Goal: Transaction & Acquisition: Subscribe to service/newsletter

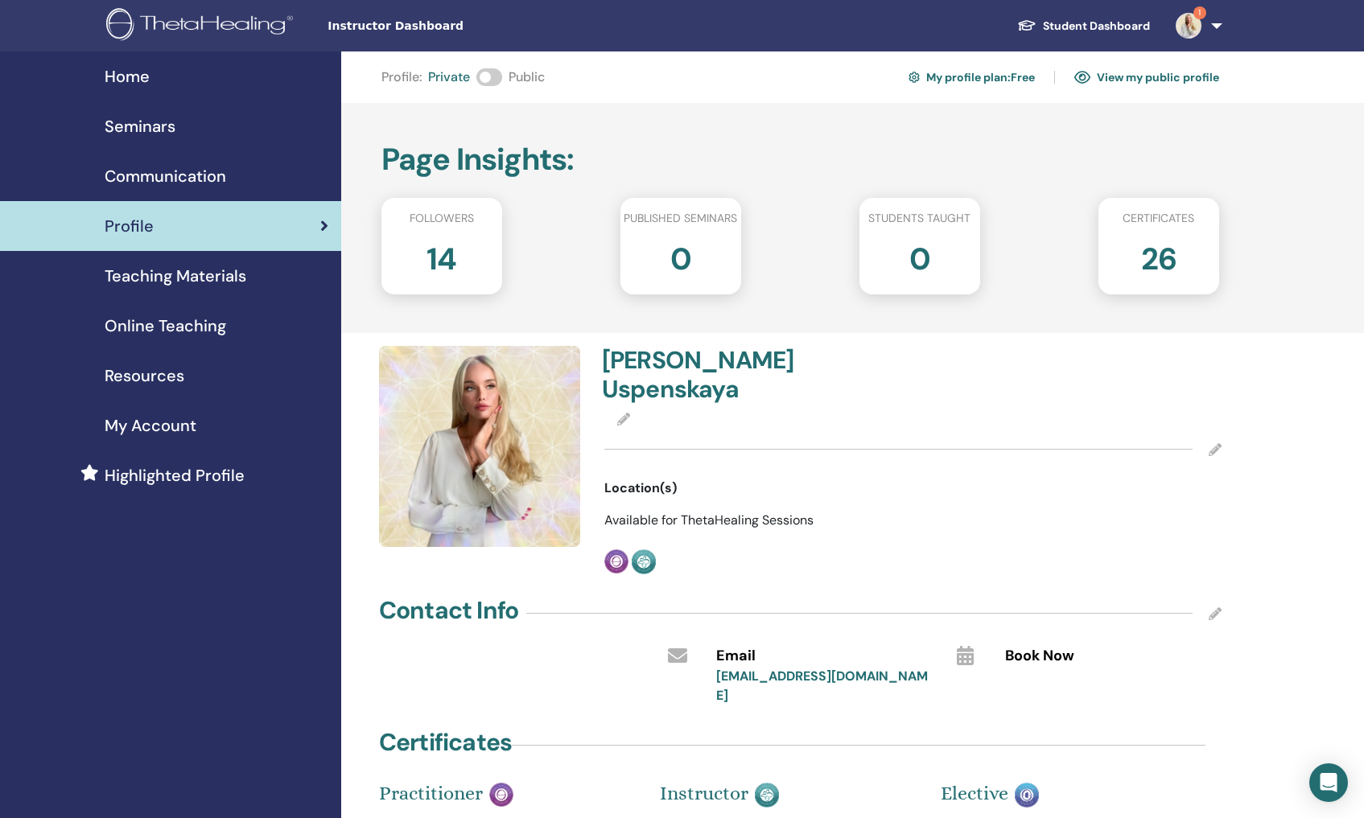
click at [976, 76] on link "My profile plan : Free" at bounding box center [971, 77] width 126 height 26
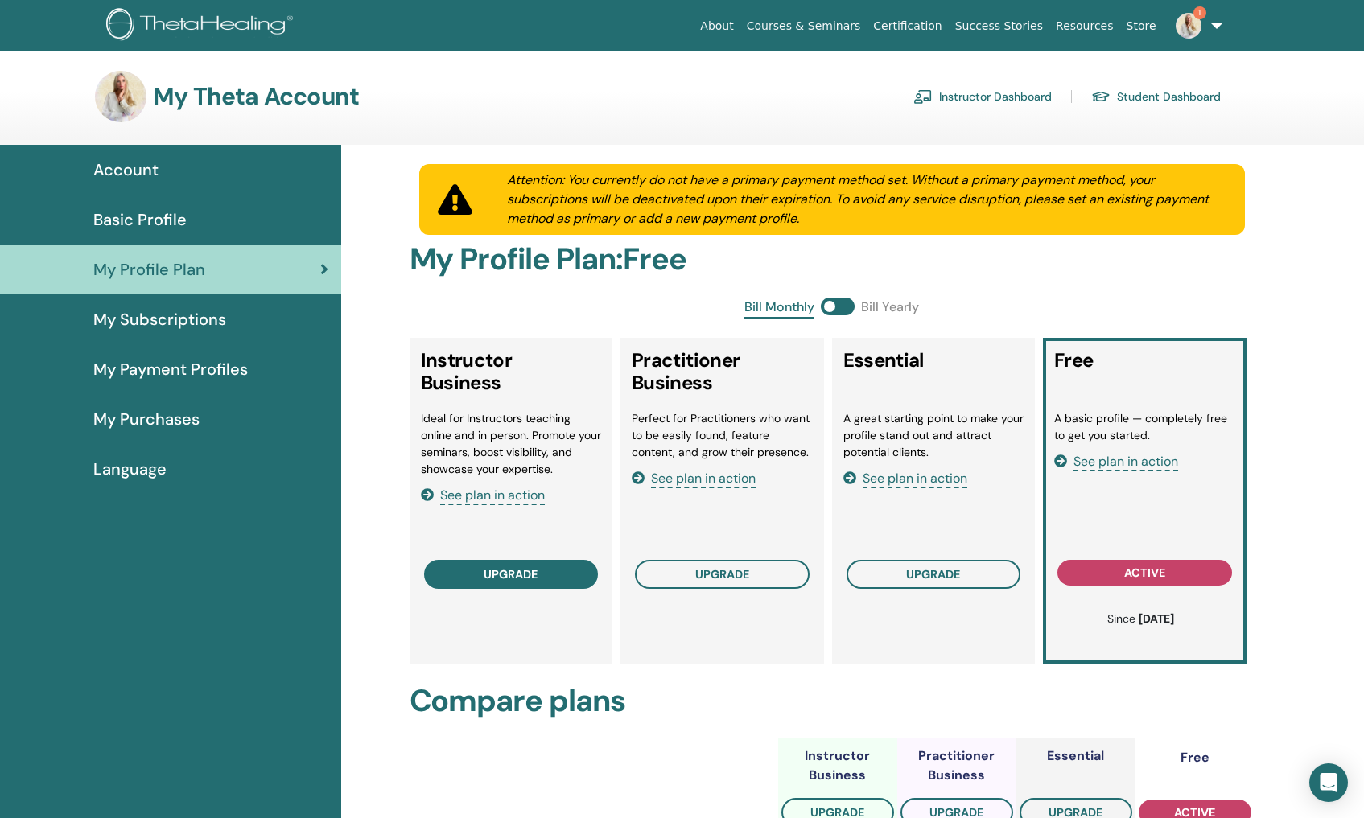
click at [522, 562] on button "upgrade" at bounding box center [511, 574] width 175 height 29
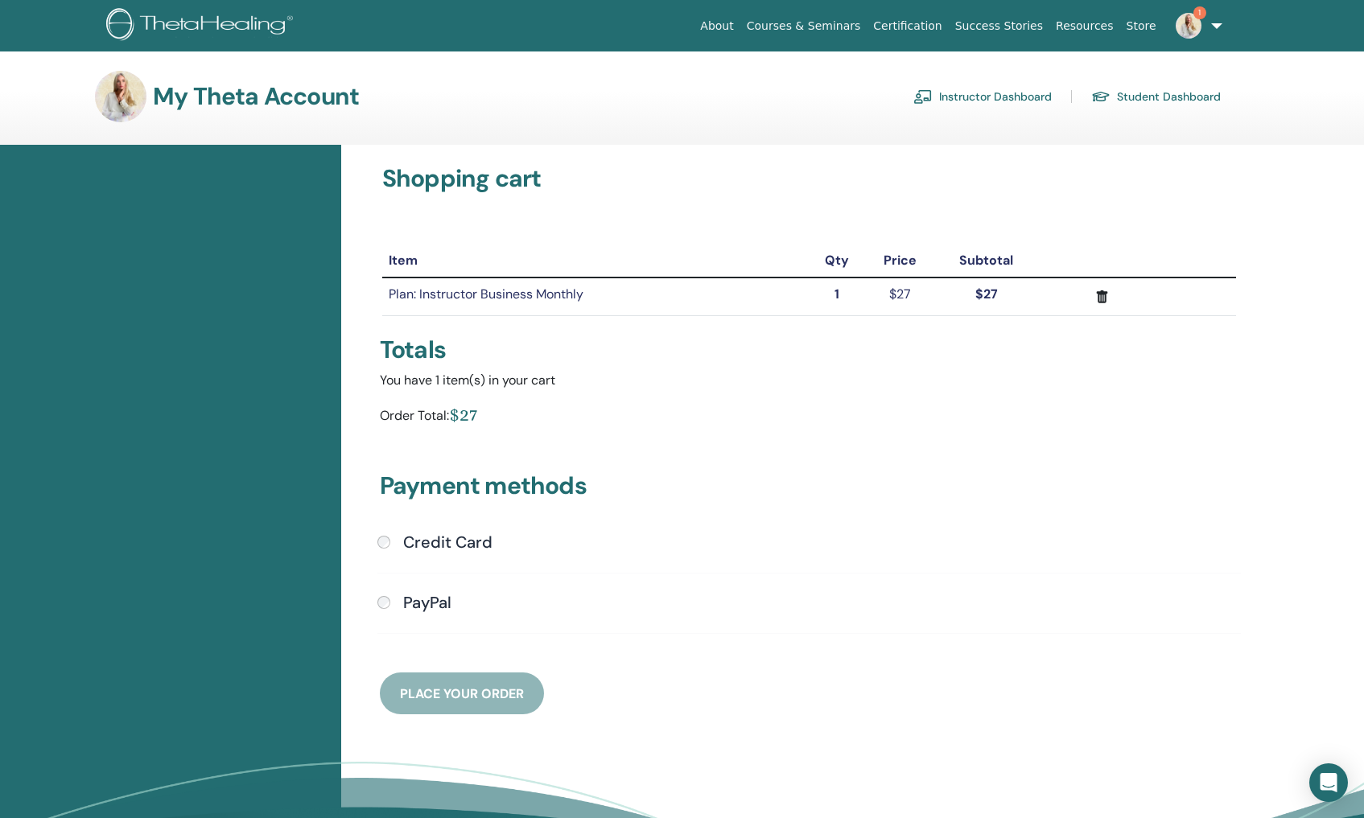
click at [374, 543] on div "Credit Card Submit PayPal" at bounding box center [809, 593] width 883 height 121
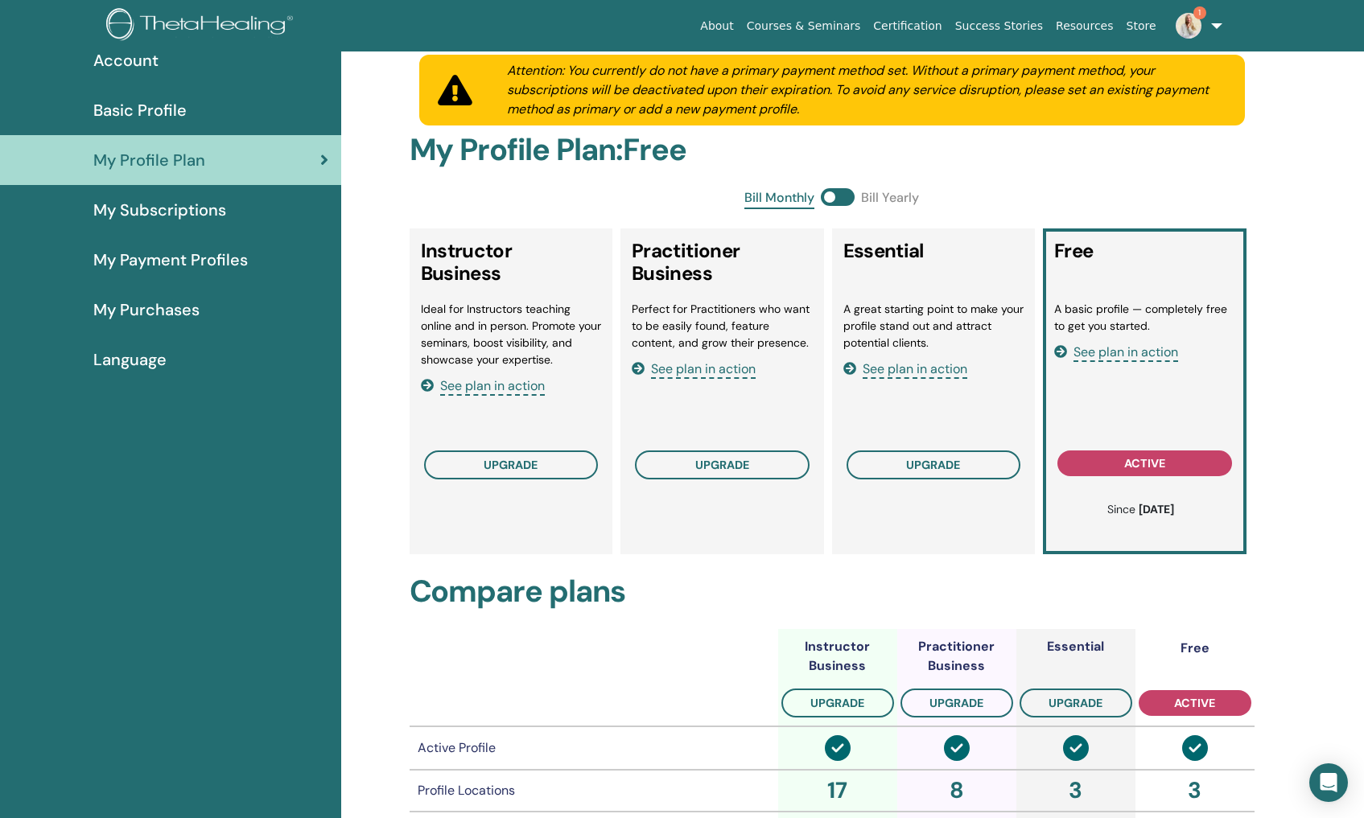
scroll to position [107, 0]
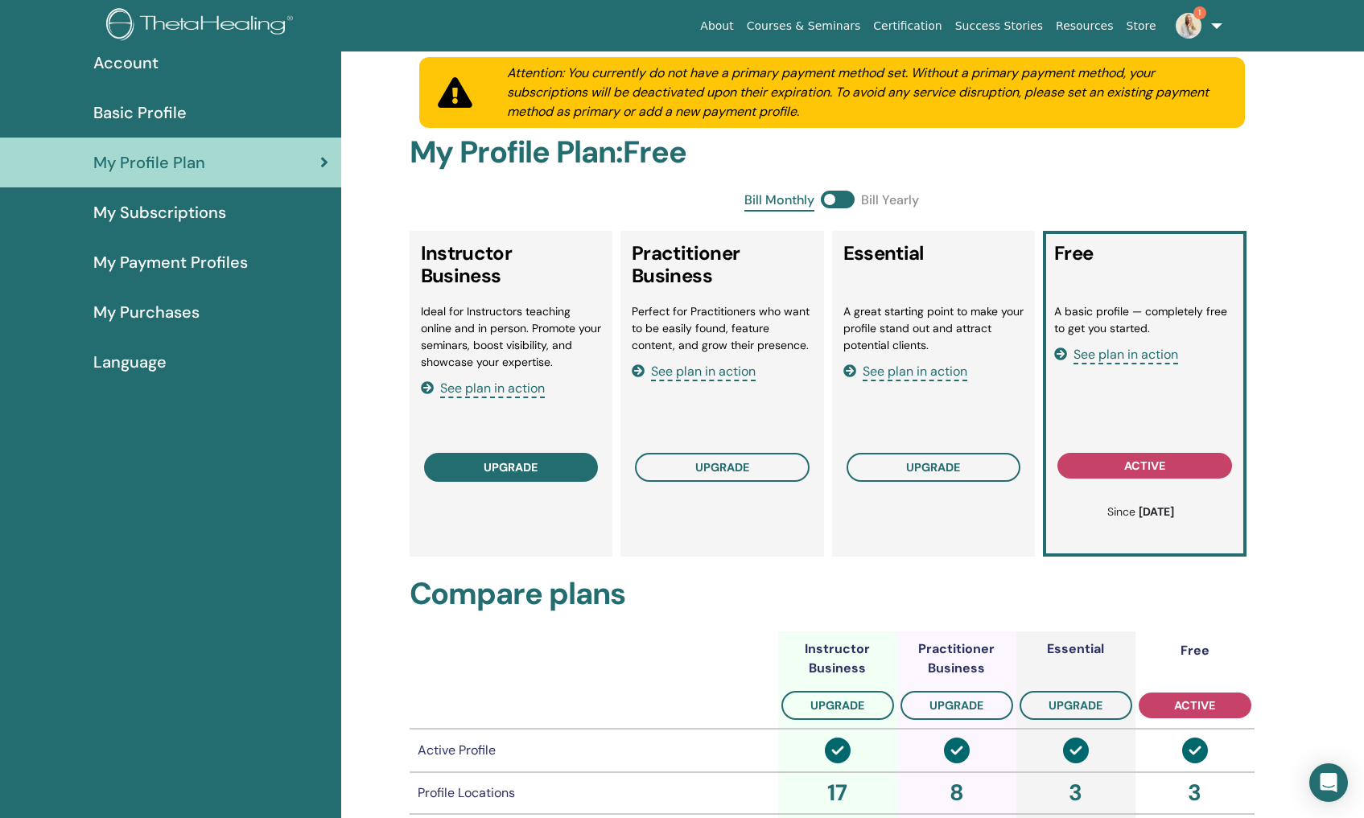
click at [522, 470] on span "upgrade" at bounding box center [511, 467] width 54 height 13
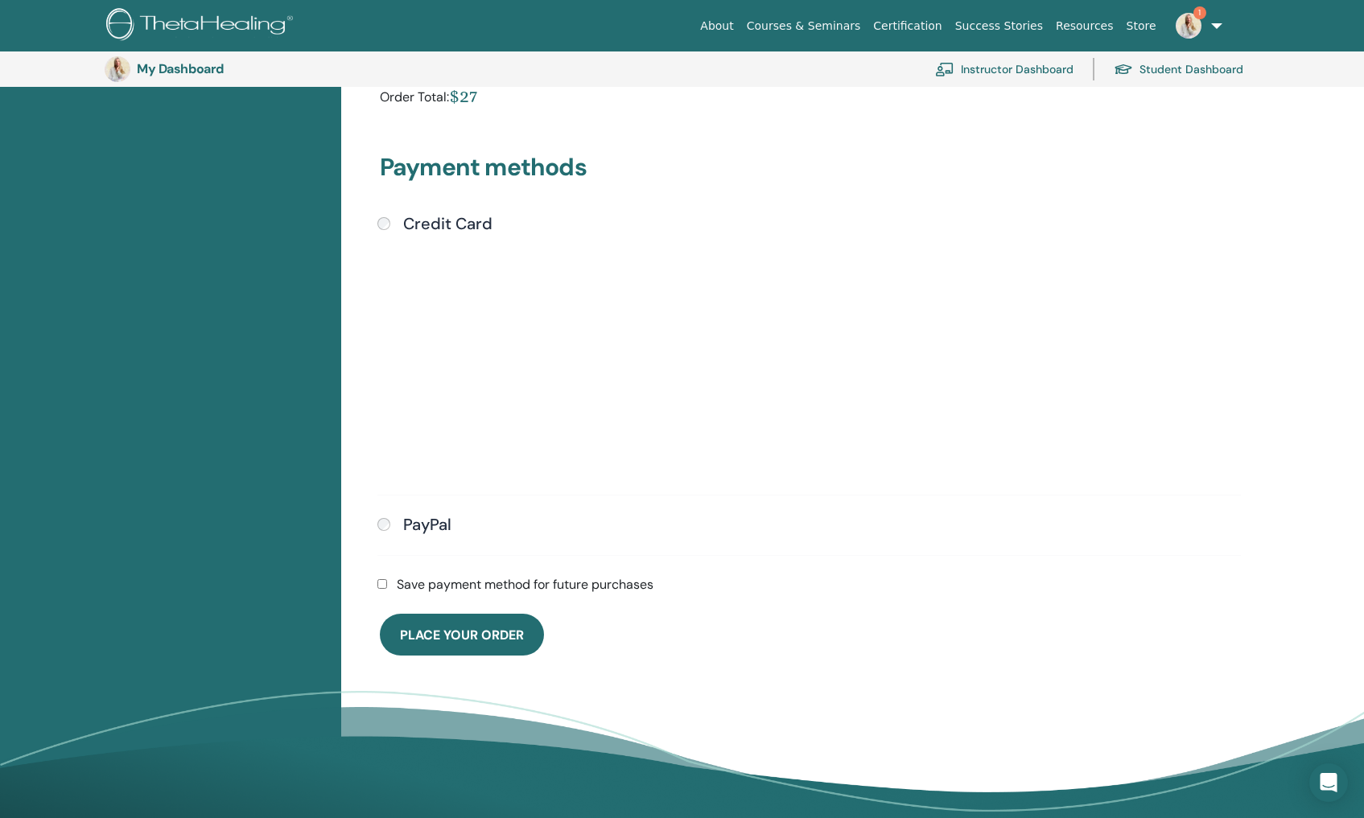
scroll to position [356, 0]
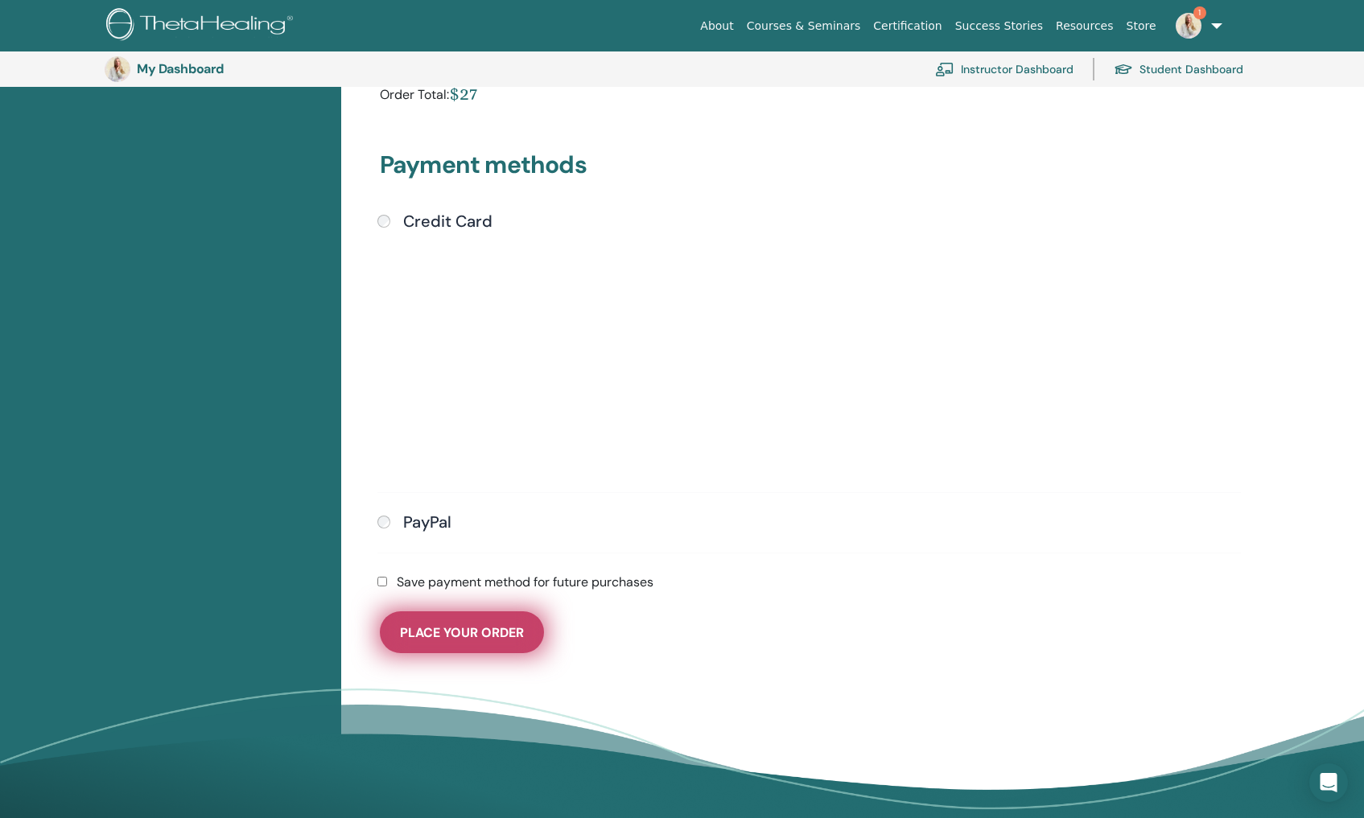
click at [481, 624] on span "Place Your Order" at bounding box center [462, 632] width 124 height 17
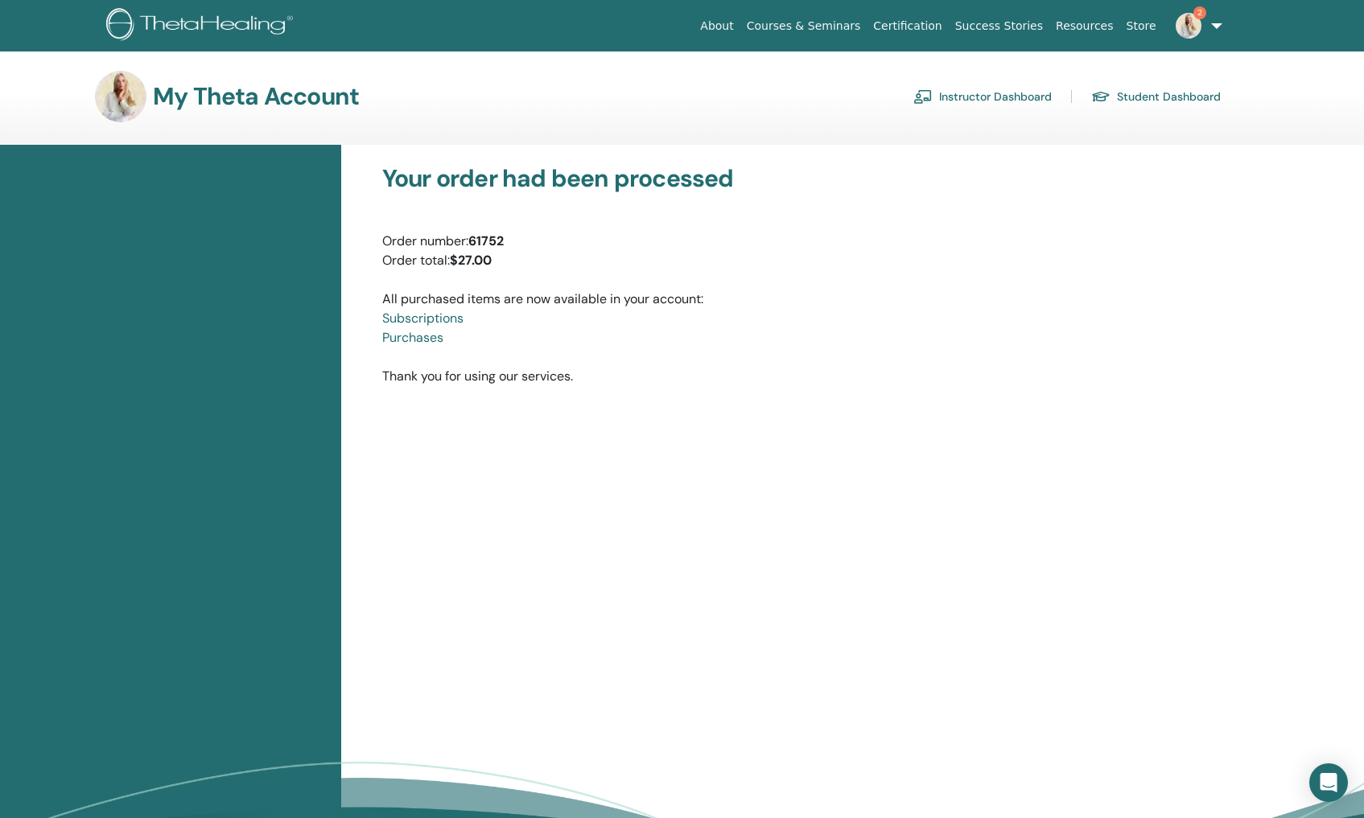
click at [952, 97] on link "Instructor Dashboard" at bounding box center [982, 97] width 138 height 26
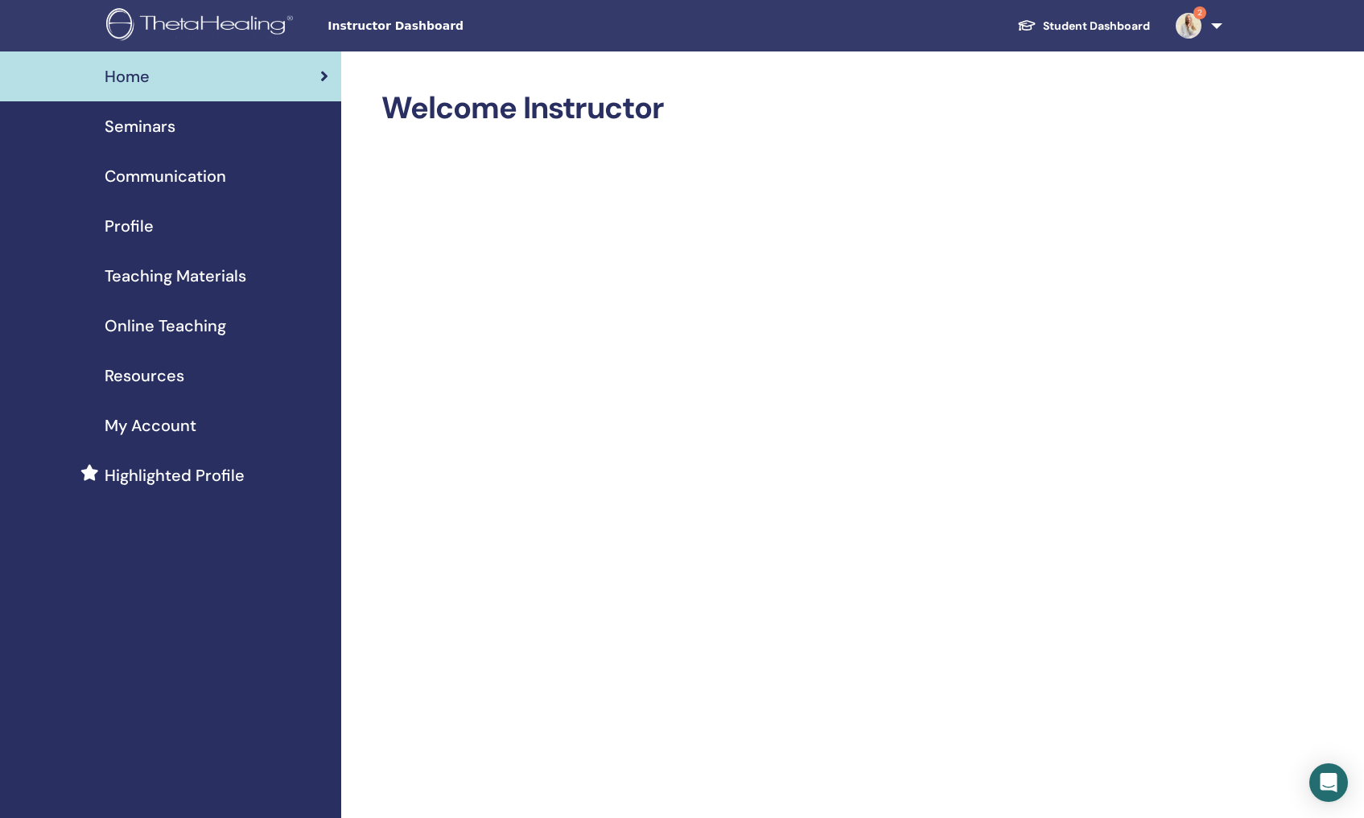
click at [164, 325] on span "Online Teaching" at bounding box center [165, 326] width 121 height 24
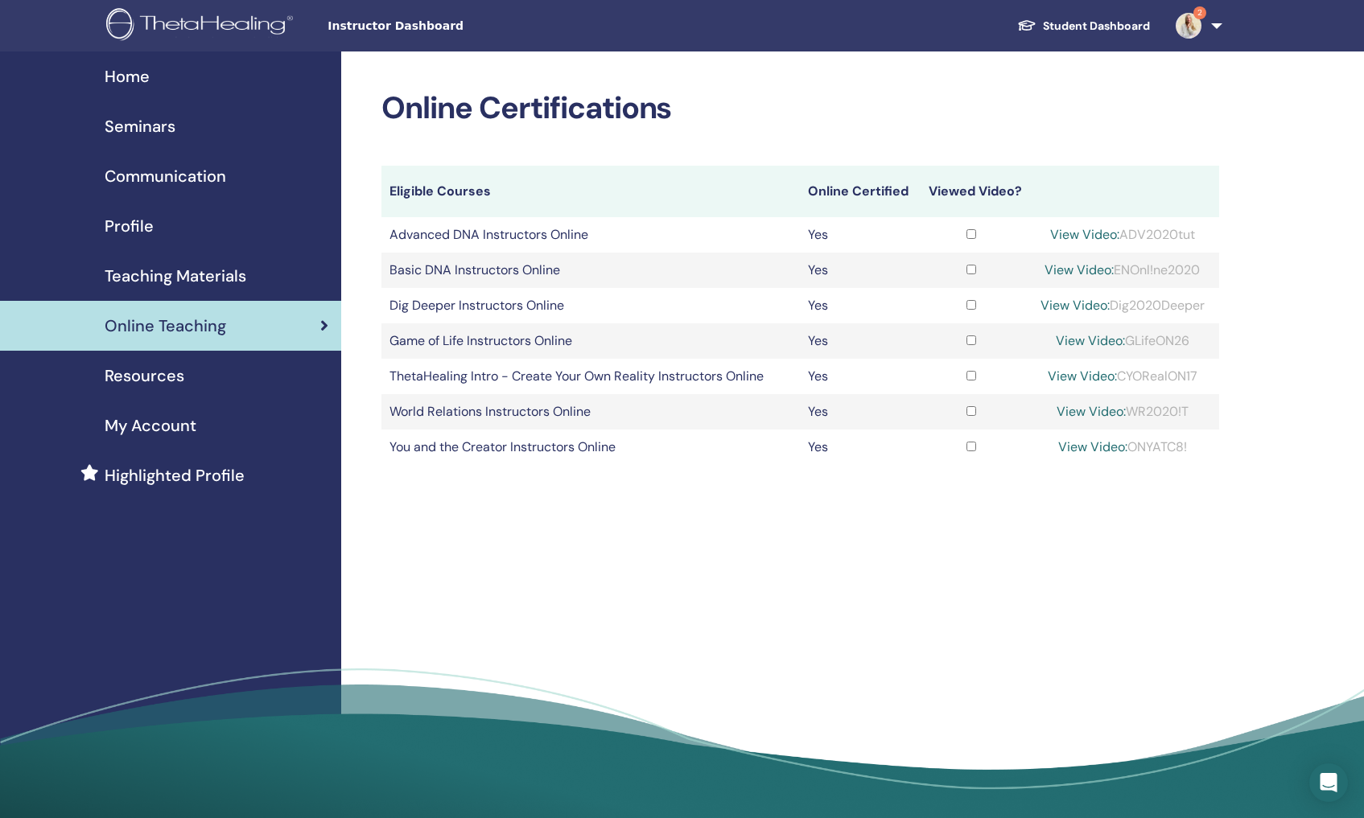
click at [214, 270] on span "Teaching Materials" at bounding box center [176, 276] width 142 height 24
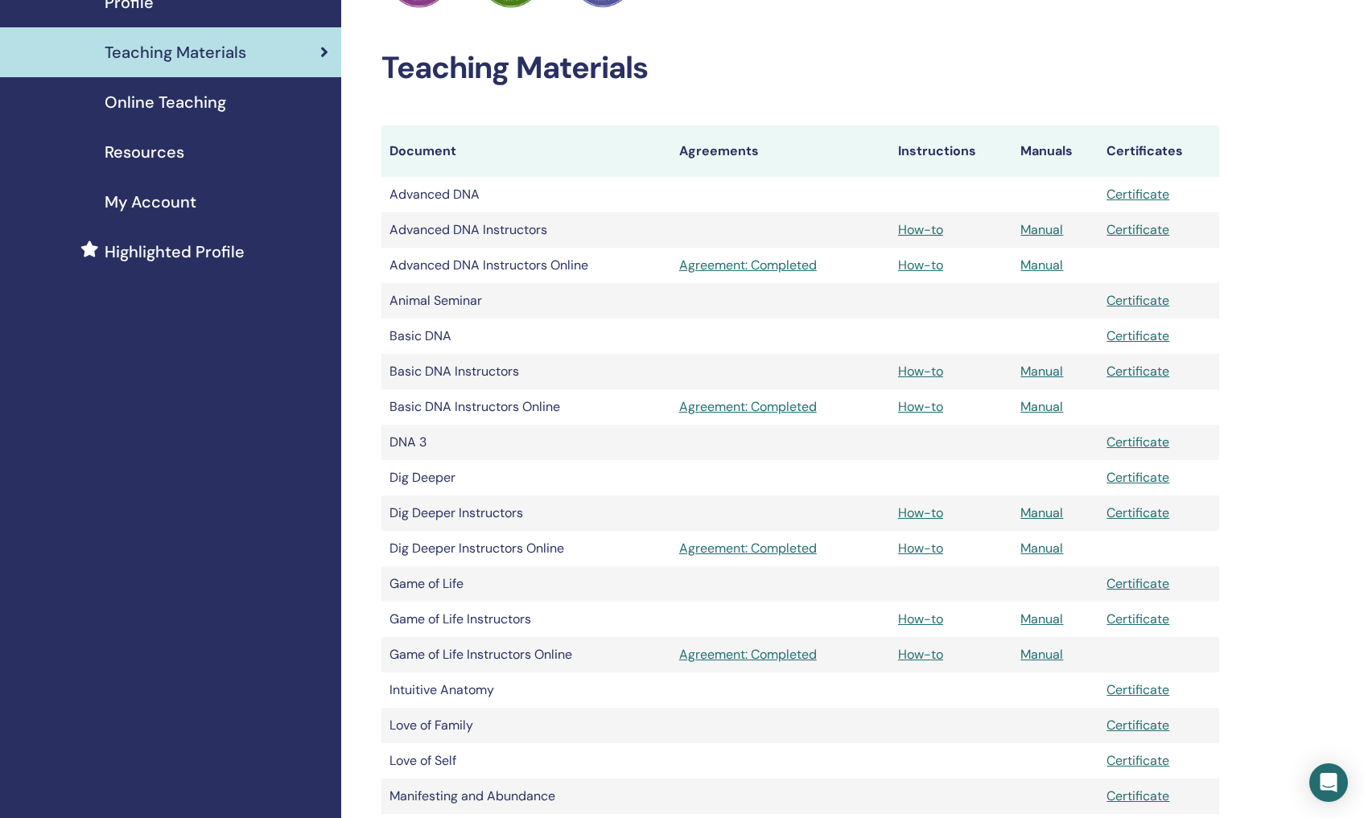
scroll to position [221, 0]
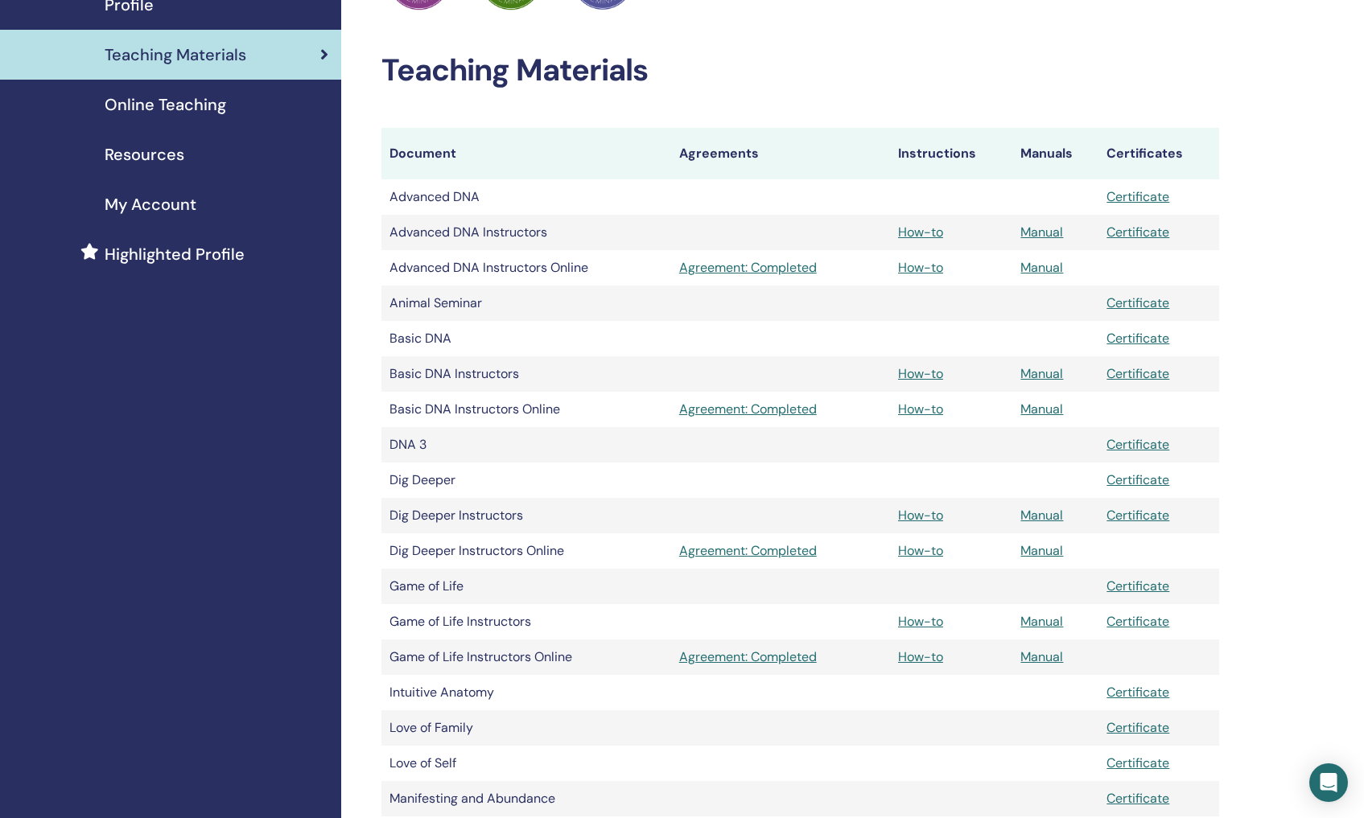
click at [163, 155] on span "Resources" at bounding box center [145, 154] width 80 height 24
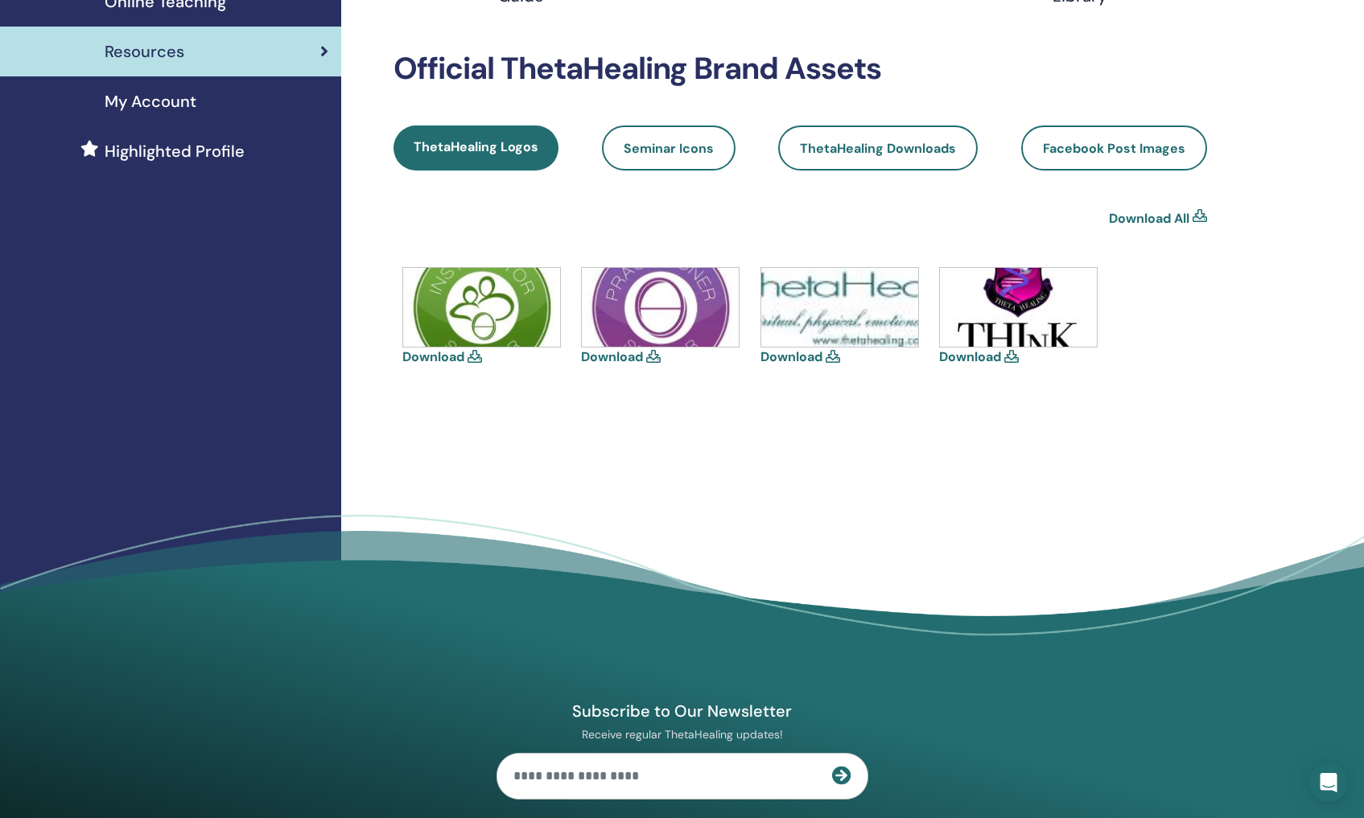
scroll to position [332, 0]
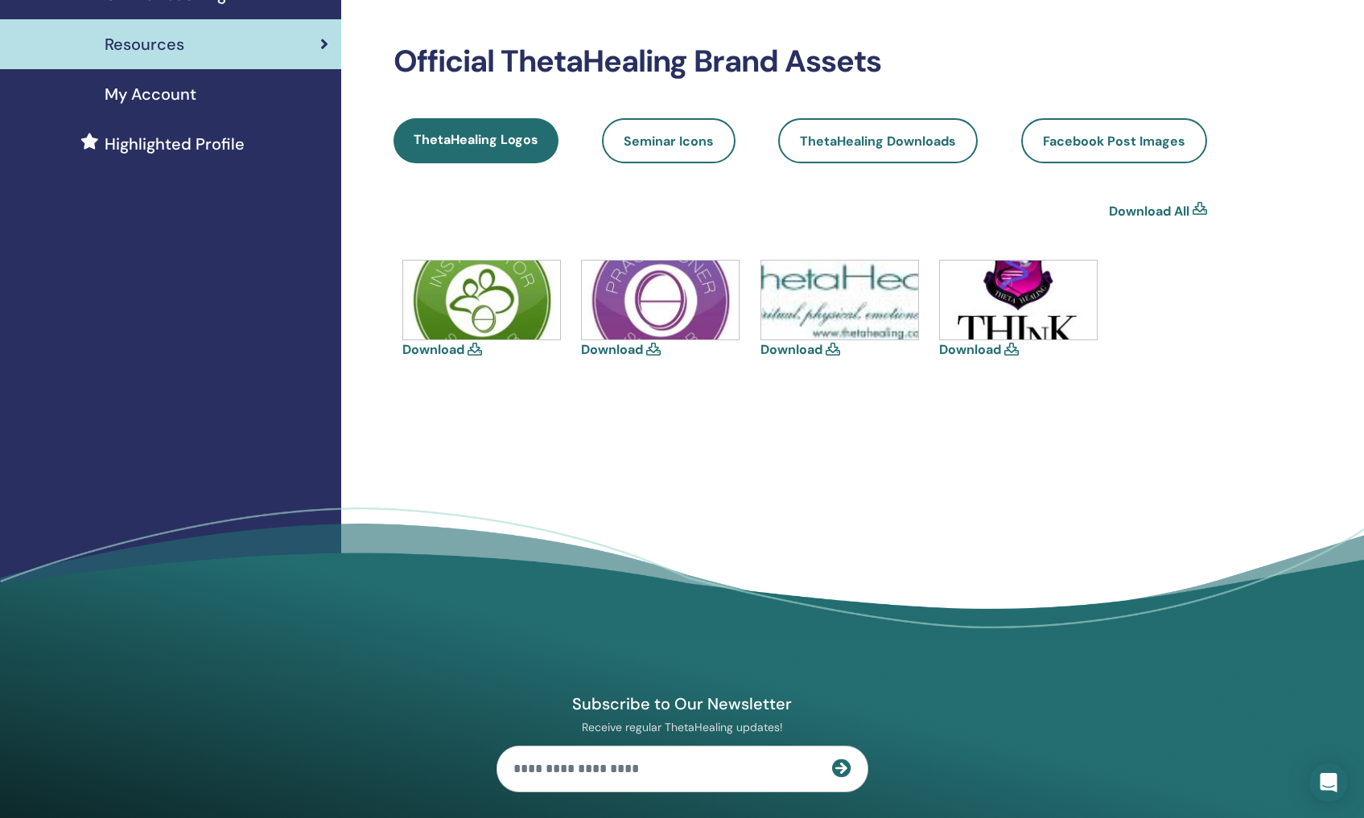
click at [192, 155] on span "Highlighted Profile" at bounding box center [175, 144] width 140 height 24
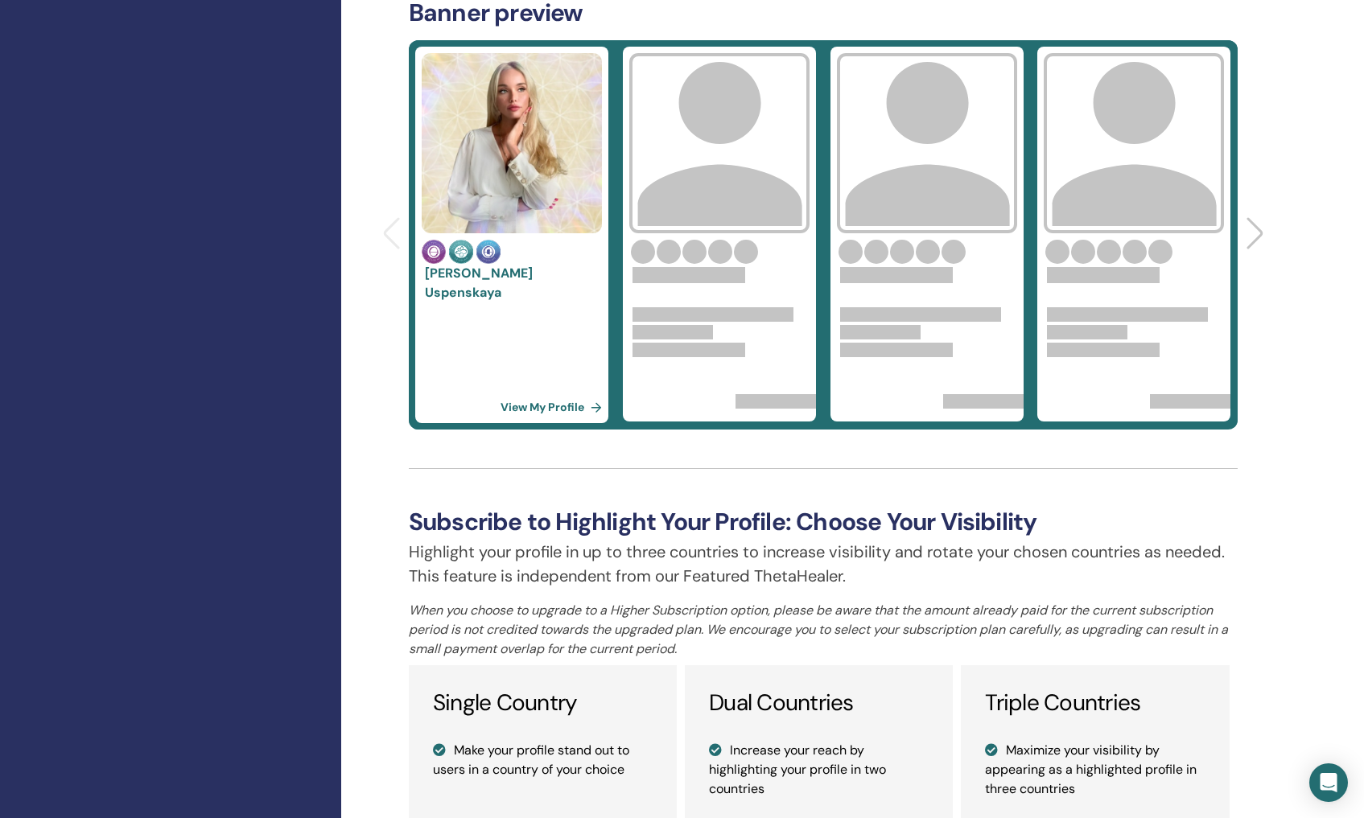
scroll to position [615, 0]
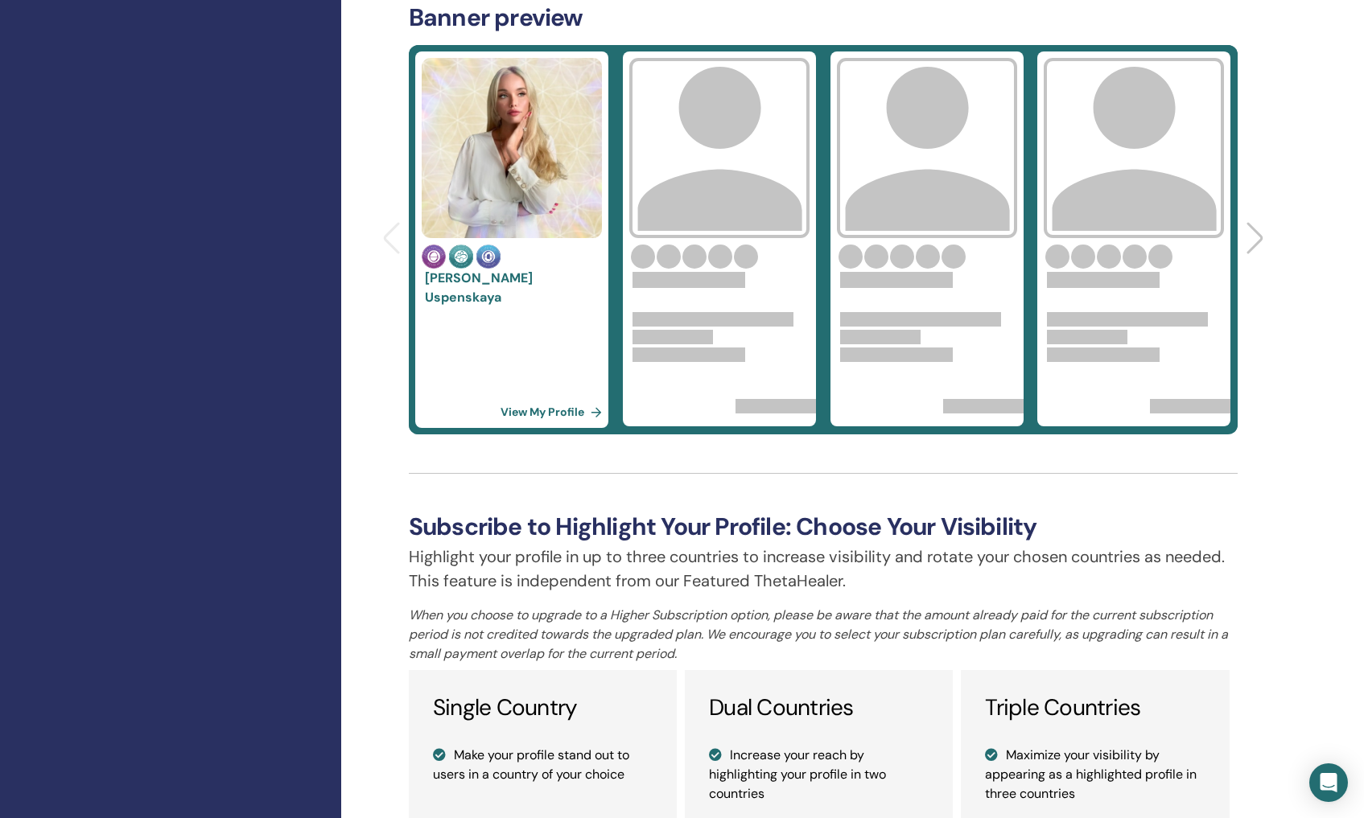
click at [707, 217] on img at bounding box center [719, 148] width 180 height 180
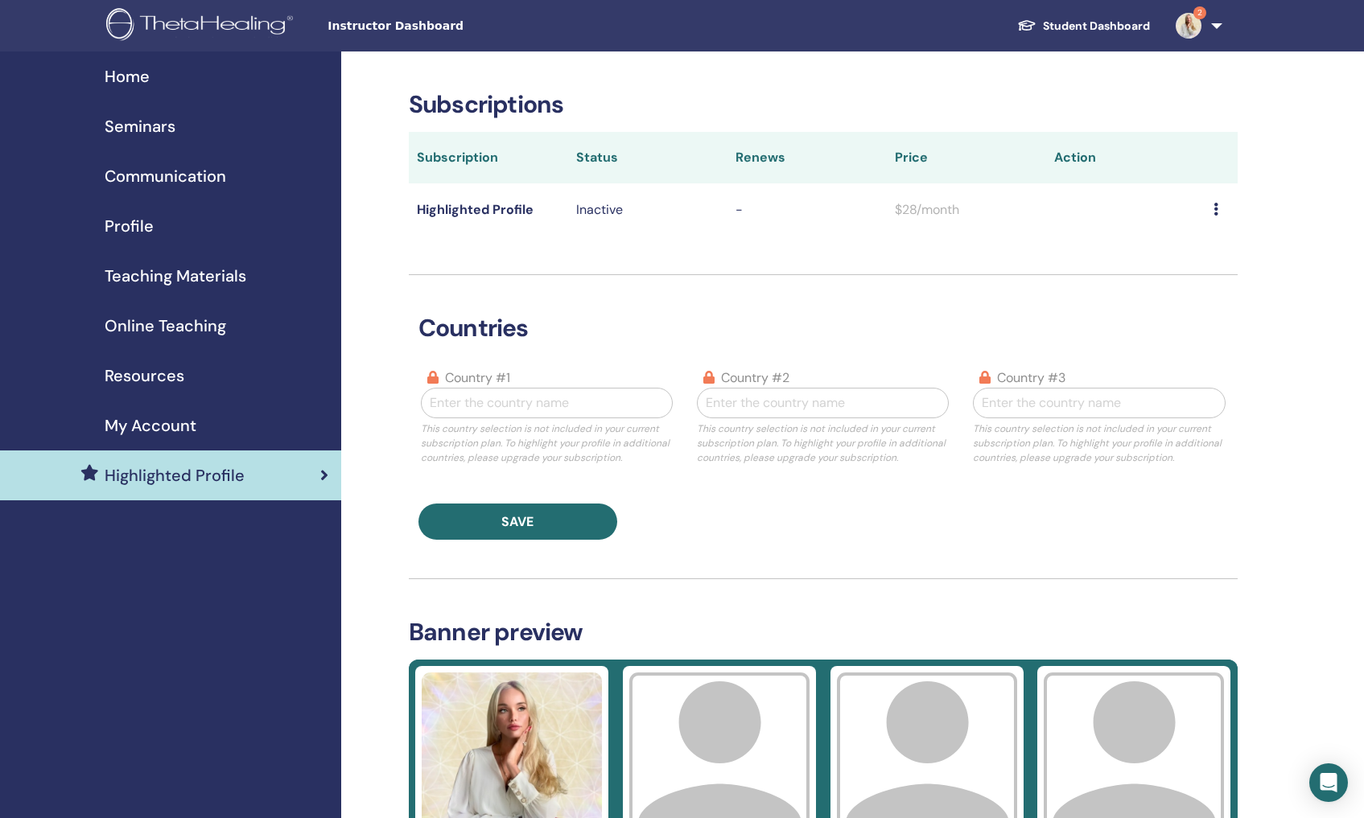
click at [899, 211] on span "$28/month" at bounding box center [927, 209] width 64 height 17
click at [1205, 216] on td at bounding box center [1221, 209] width 32 height 52
click at [1213, 212] on icon at bounding box center [1215, 209] width 5 height 13
click at [914, 235] on td "$28/month" at bounding box center [966, 209] width 159 height 52
click at [589, 214] on p "Inactive" at bounding box center [647, 209] width 143 height 19
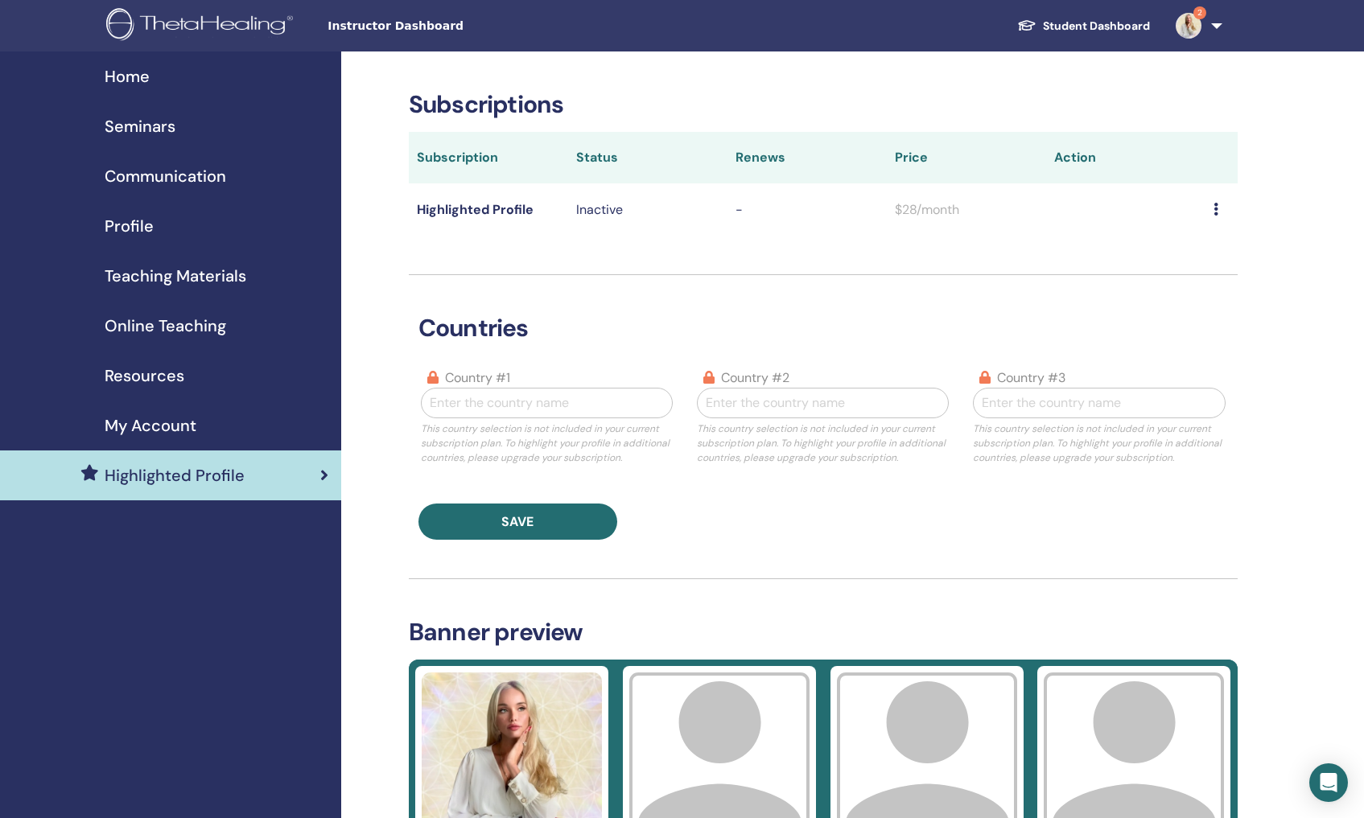
click at [1213, 212] on icon at bounding box center [1215, 209] width 5 height 13
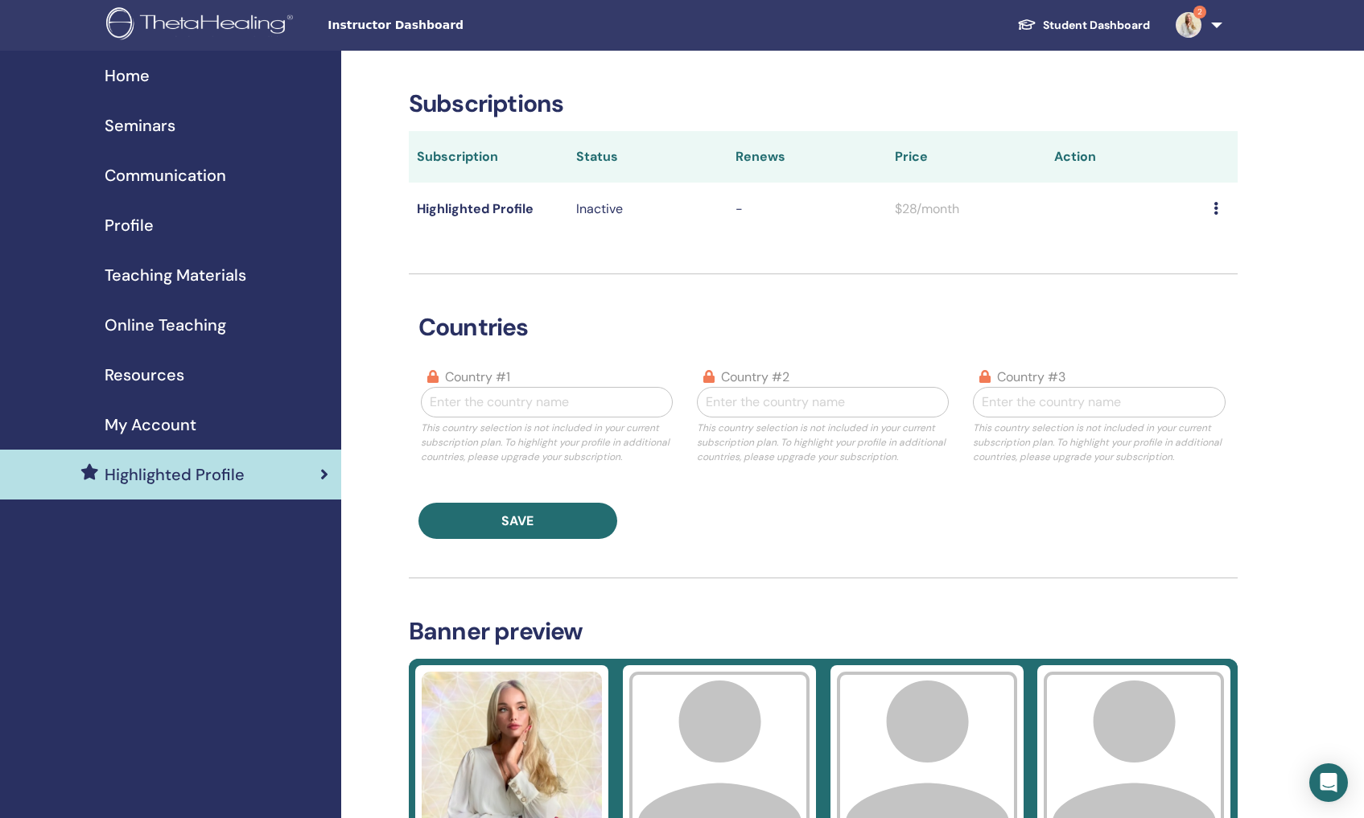
click at [165, 410] on link "My Account" at bounding box center [170, 425] width 341 height 50
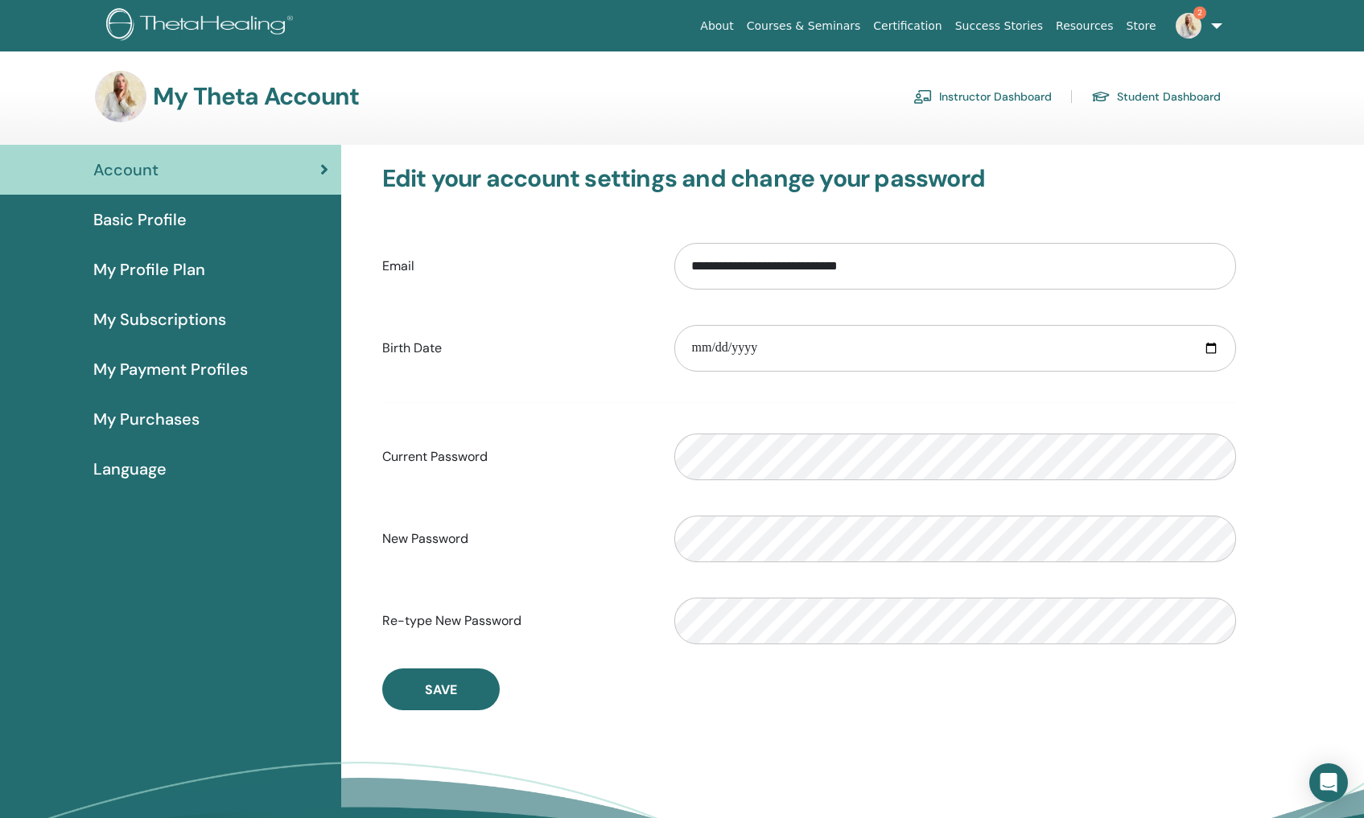
click at [171, 264] on span "My Profile Plan" at bounding box center [149, 269] width 112 height 24
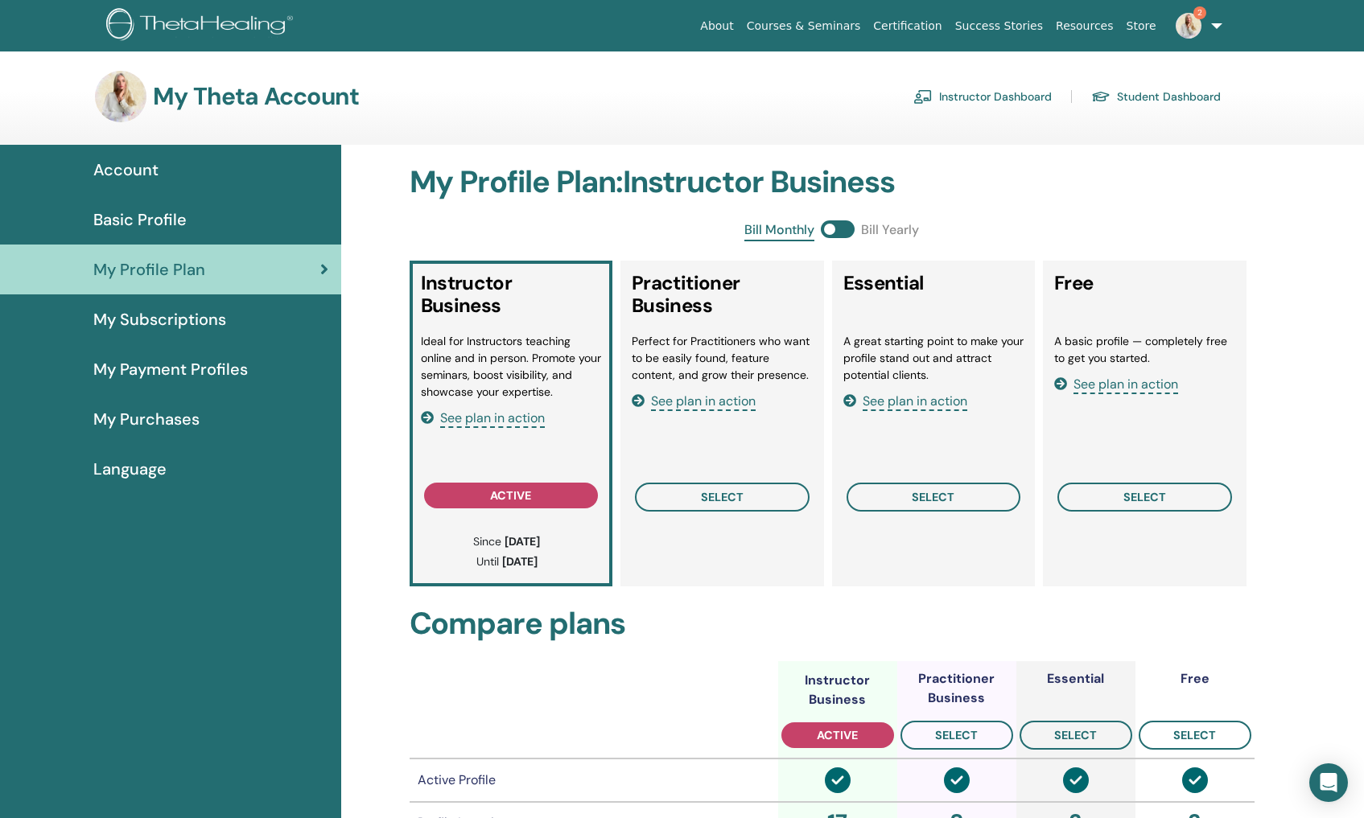
click at [200, 320] on span "My Subscriptions" at bounding box center [159, 319] width 133 height 24
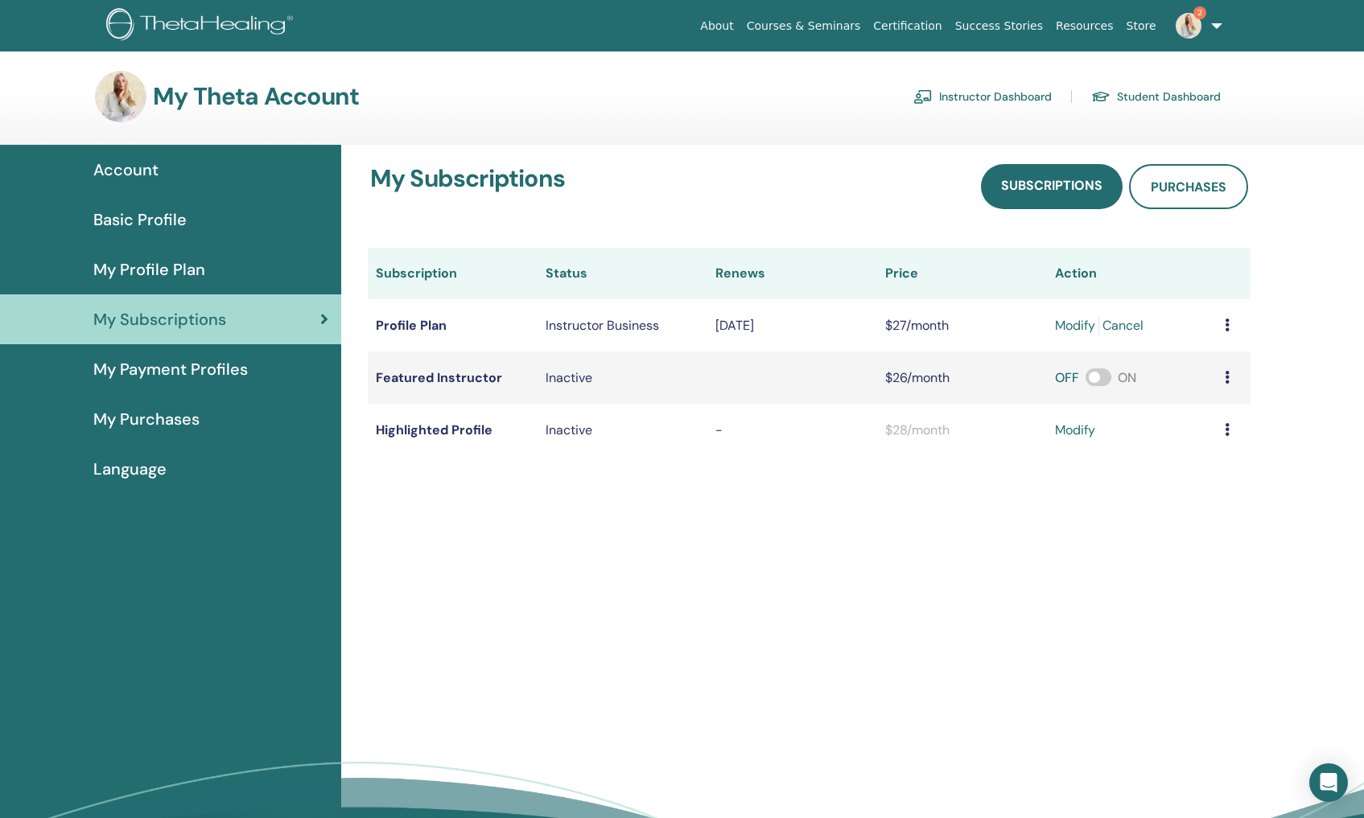
click at [1085, 379] on span at bounding box center [1098, 378] width 26 height 18
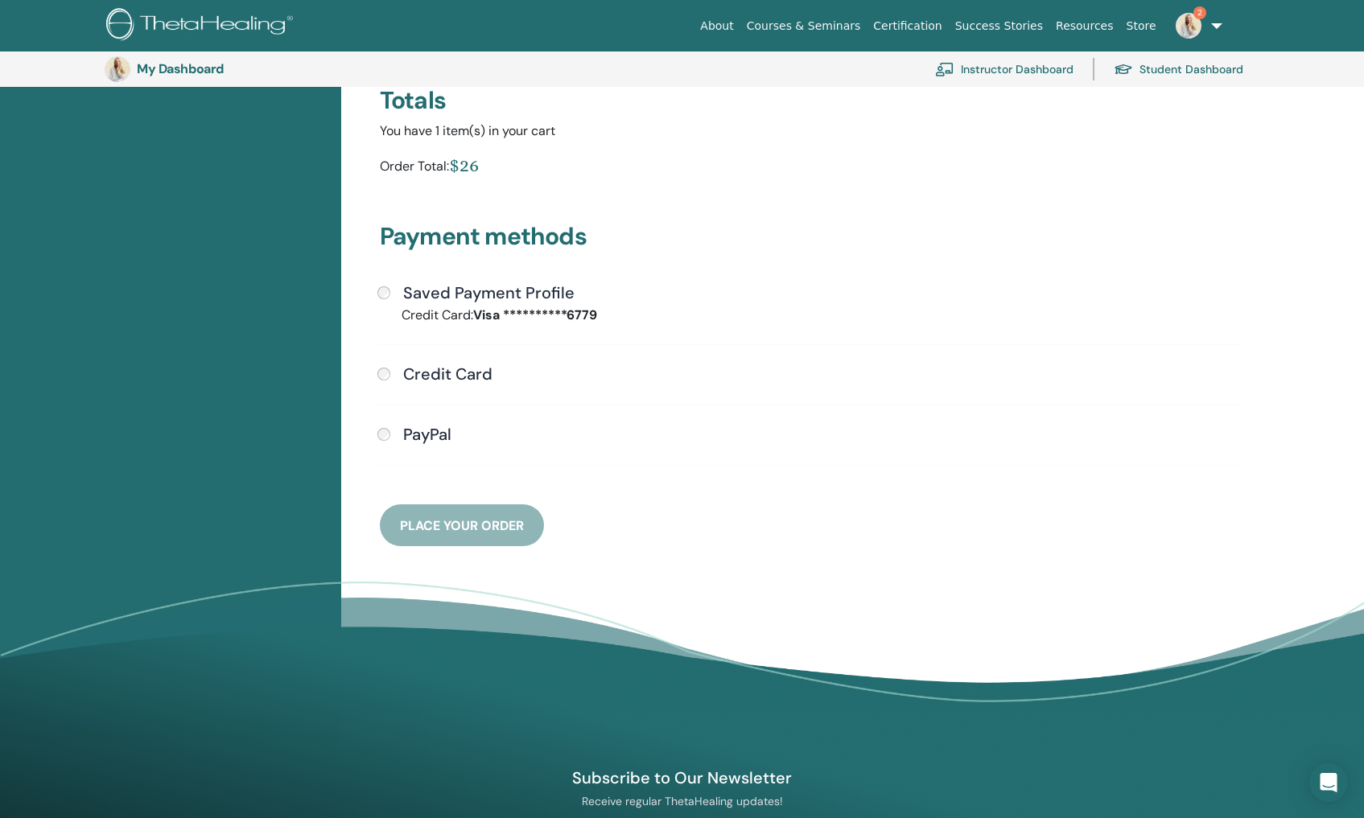
scroll to position [290, 0]
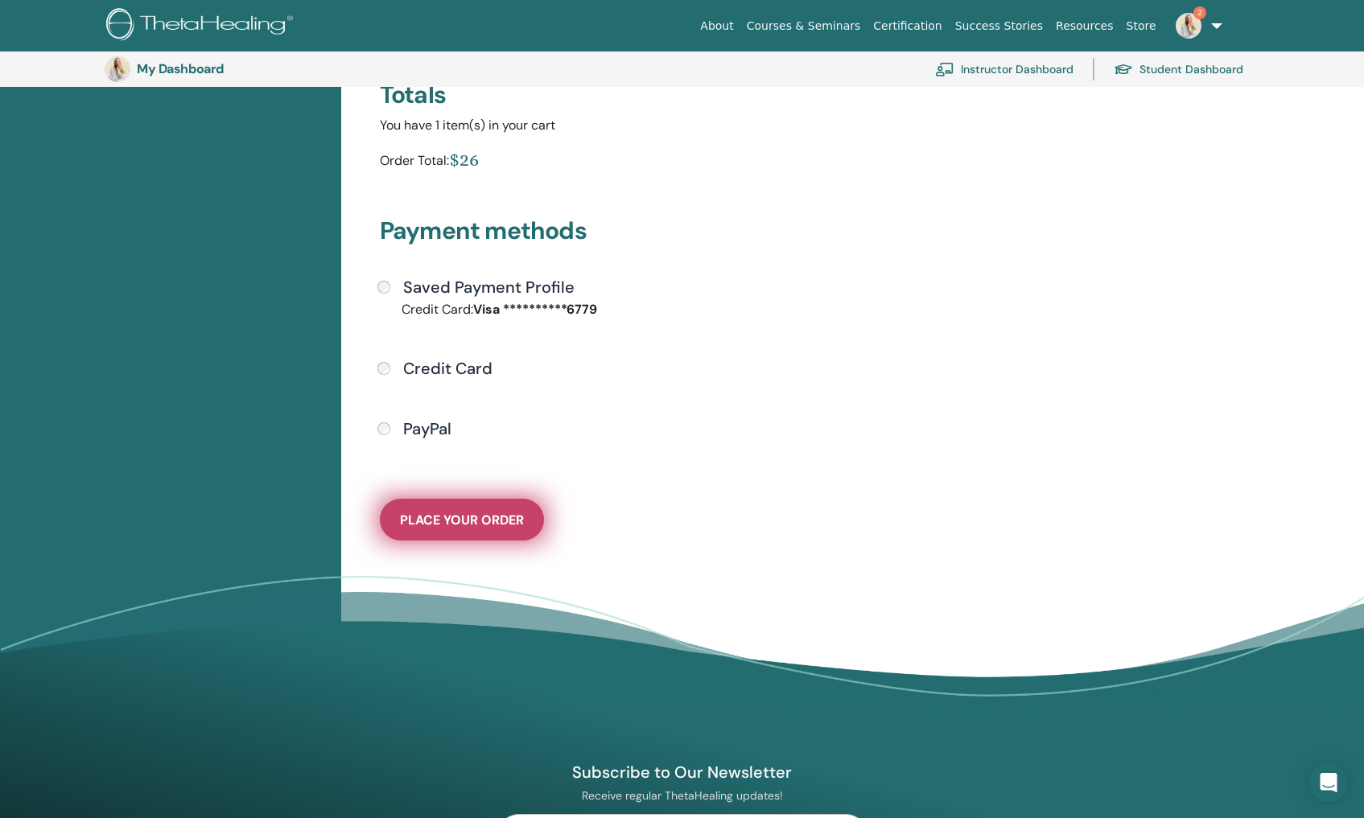
click at [504, 525] on span "Place Your Order" at bounding box center [462, 520] width 124 height 17
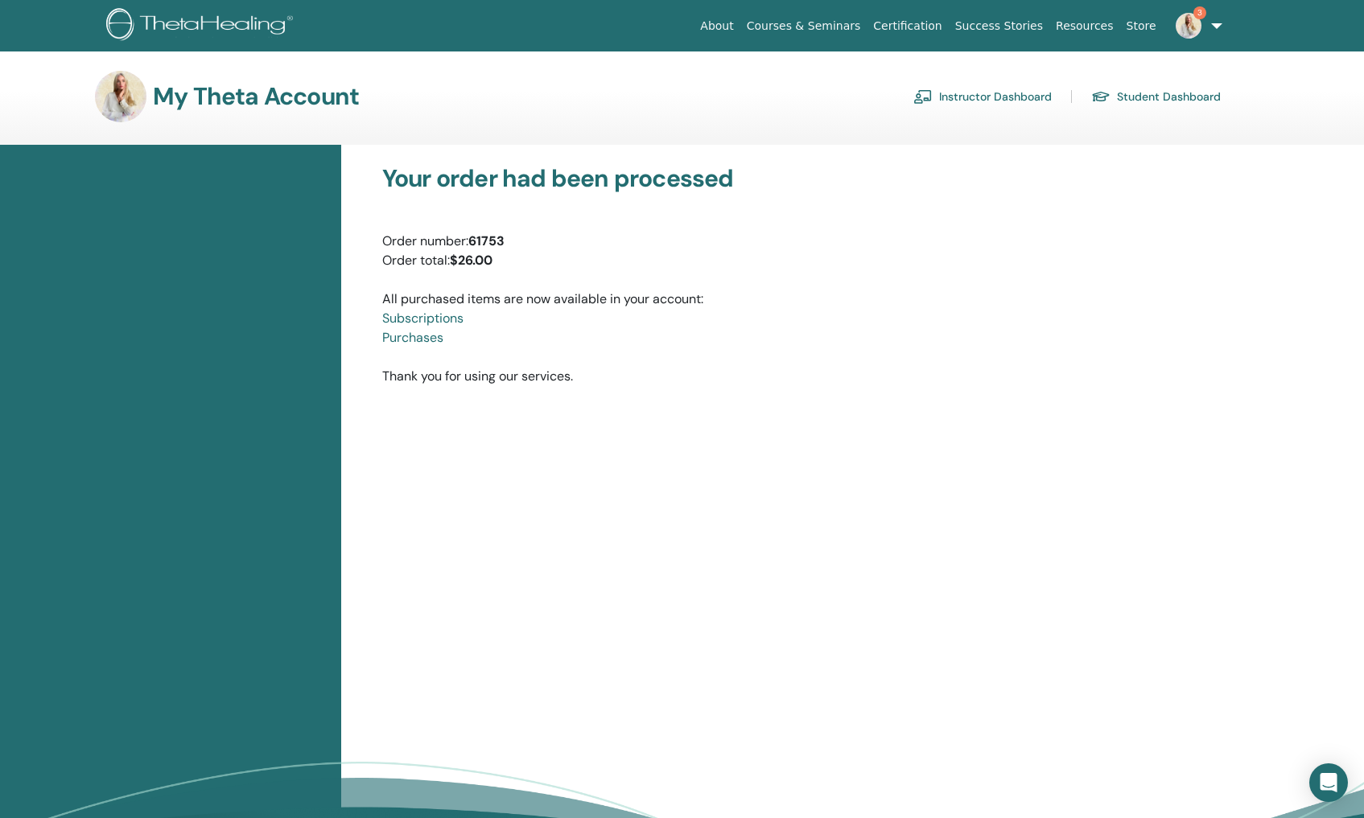
click at [945, 94] on link "Instructor Dashboard" at bounding box center [982, 97] width 138 height 26
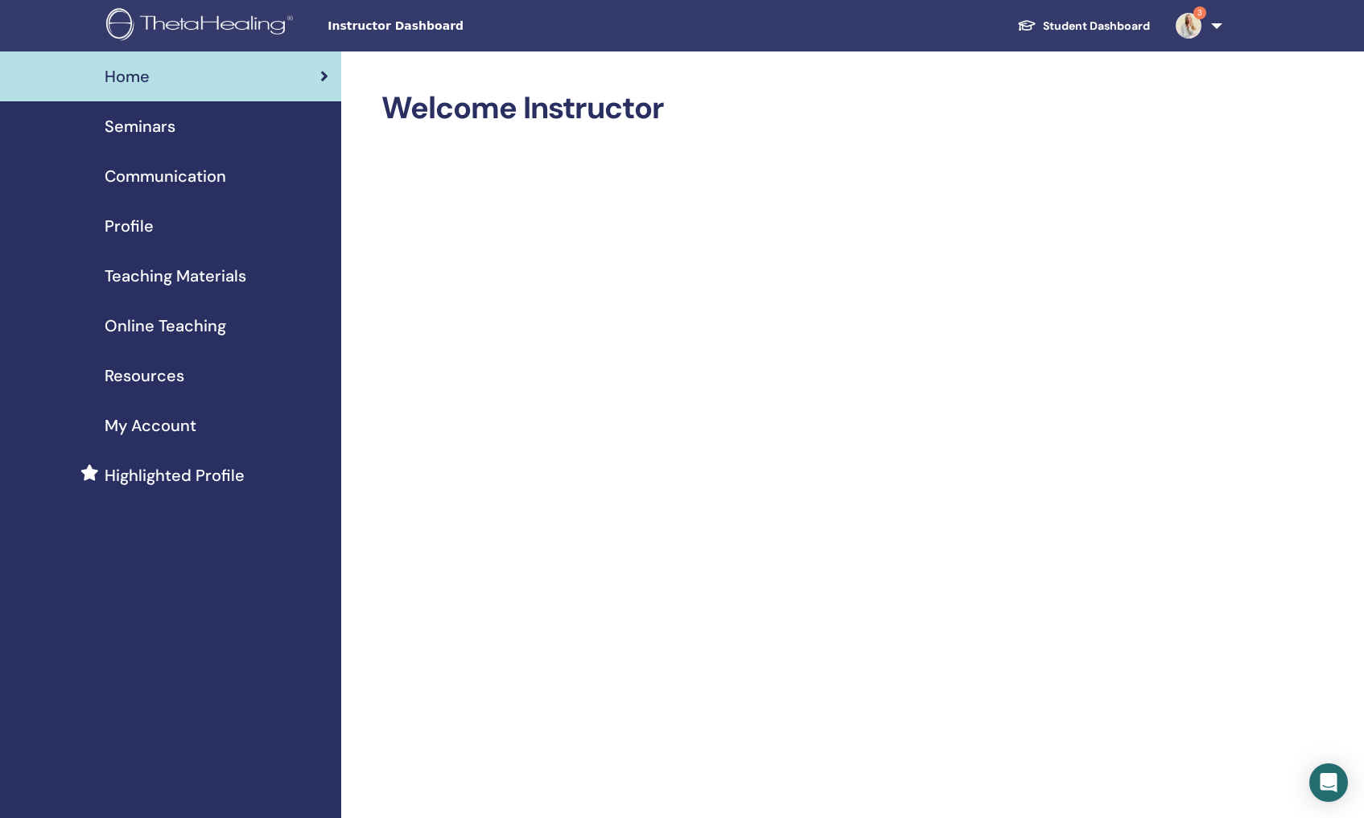
click at [204, 470] on span "Highlighted Profile" at bounding box center [175, 475] width 140 height 24
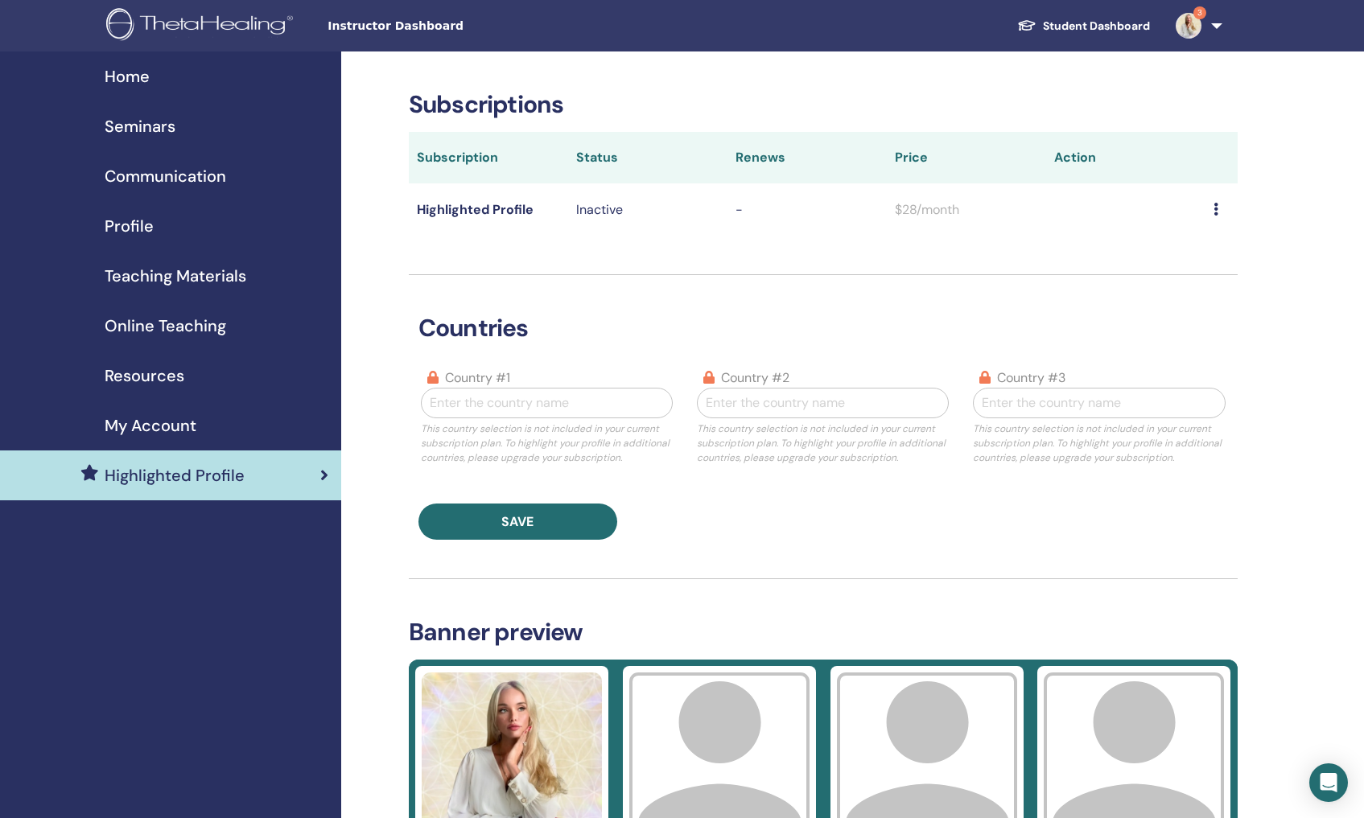
click at [138, 225] on span "Profile" at bounding box center [129, 226] width 49 height 24
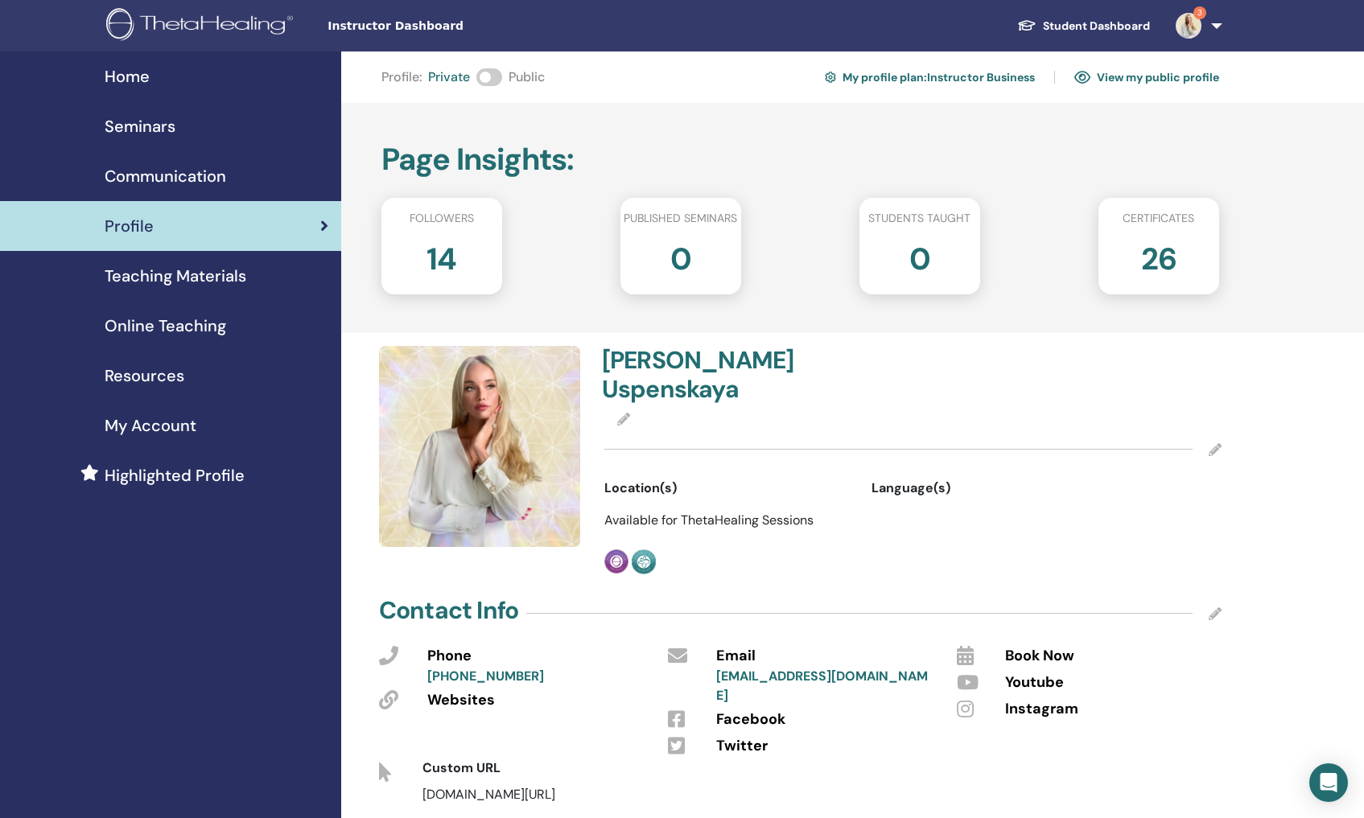
click at [835, 81] on link "My profile plan : Instructor Business" at bounding box center [930, 77] width 210 height 26
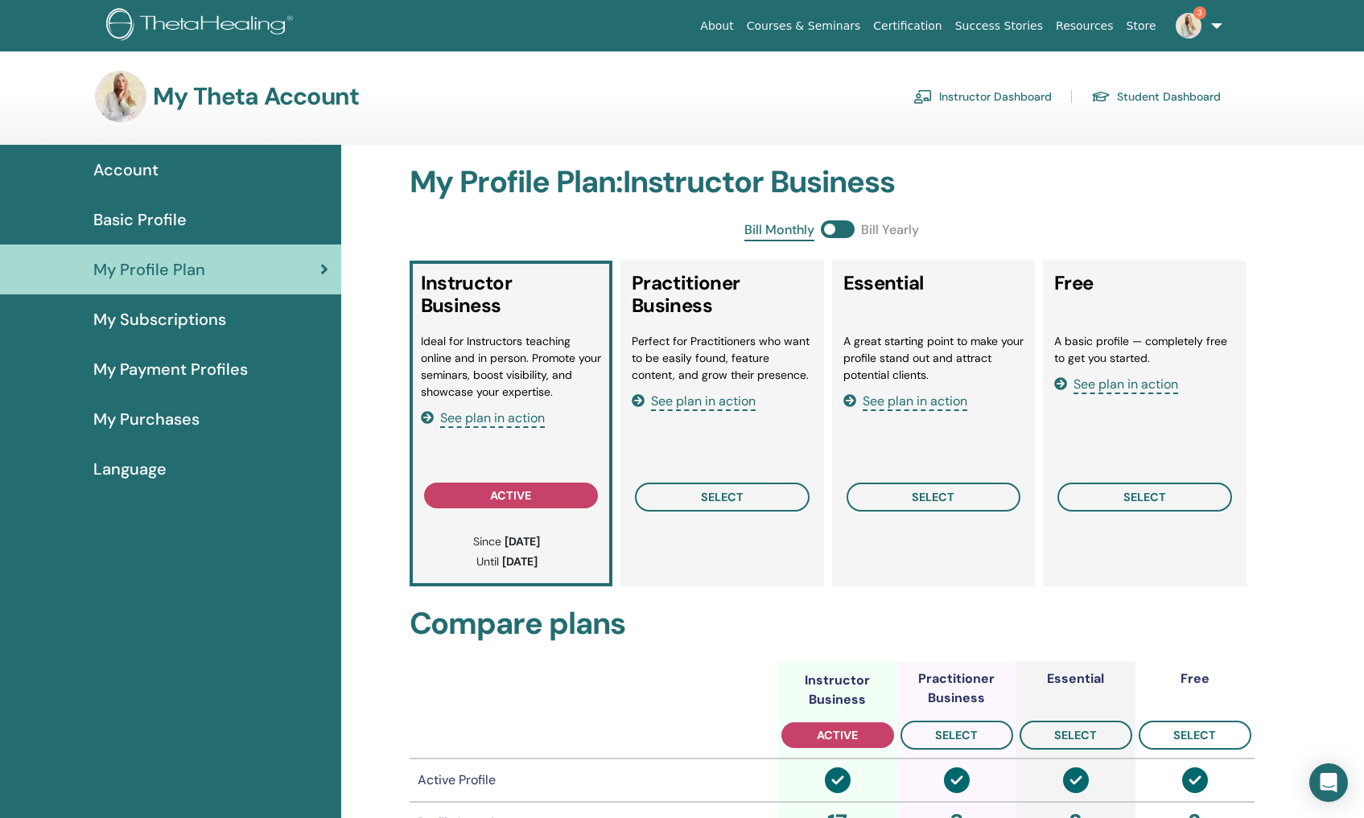
click at [224, 366] on span "My Payment Profiles" at bounding box center [170, 369] width 154 height 24
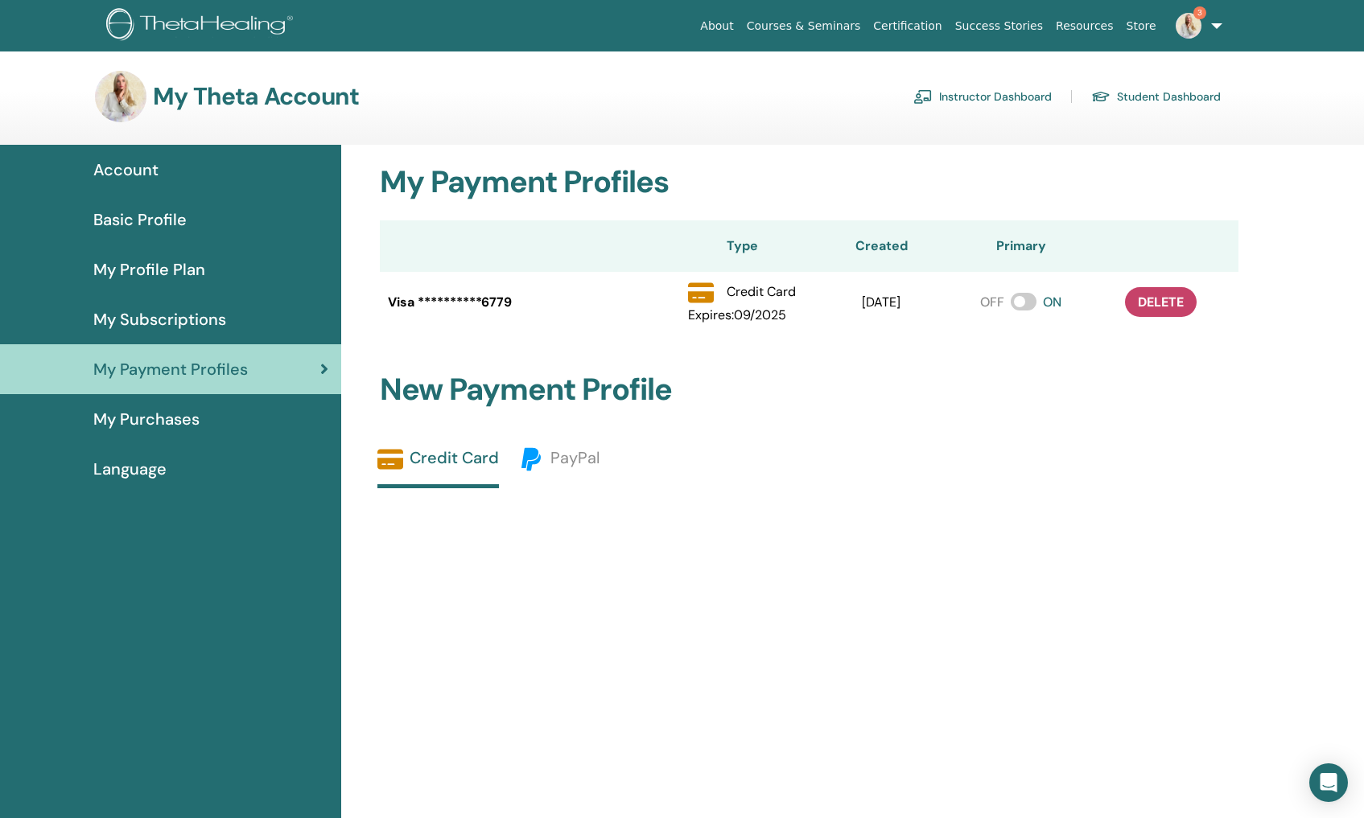
click at [172, 318] on span "My Subscriptions" at bounding box center [159, 319] width 133 height 24
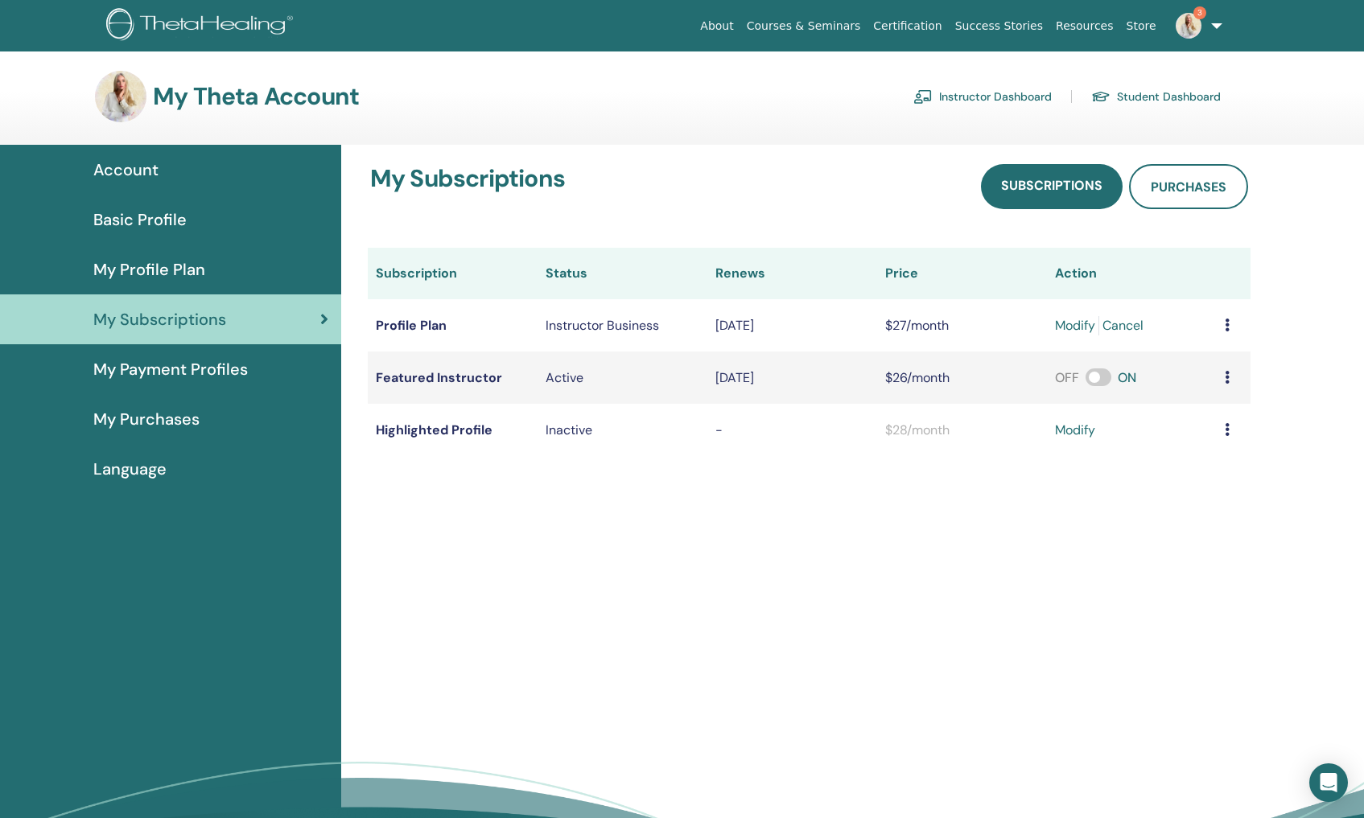
click at [1055, 429] on link "modify" at bounding box center [1075, 430] width 40 height 19
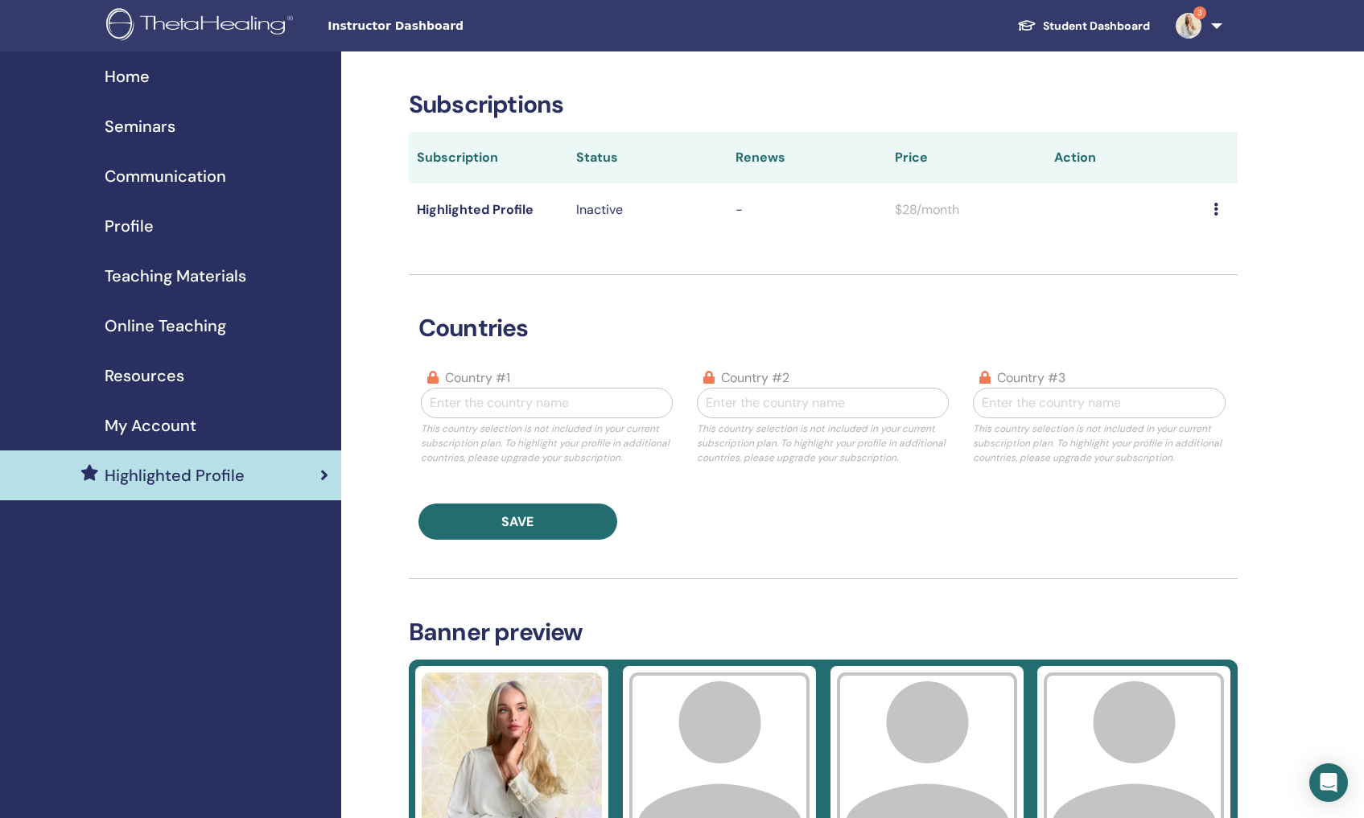
click at [141, 218] on span "Profile" at bounding box center [129, 226] width 49 height 24
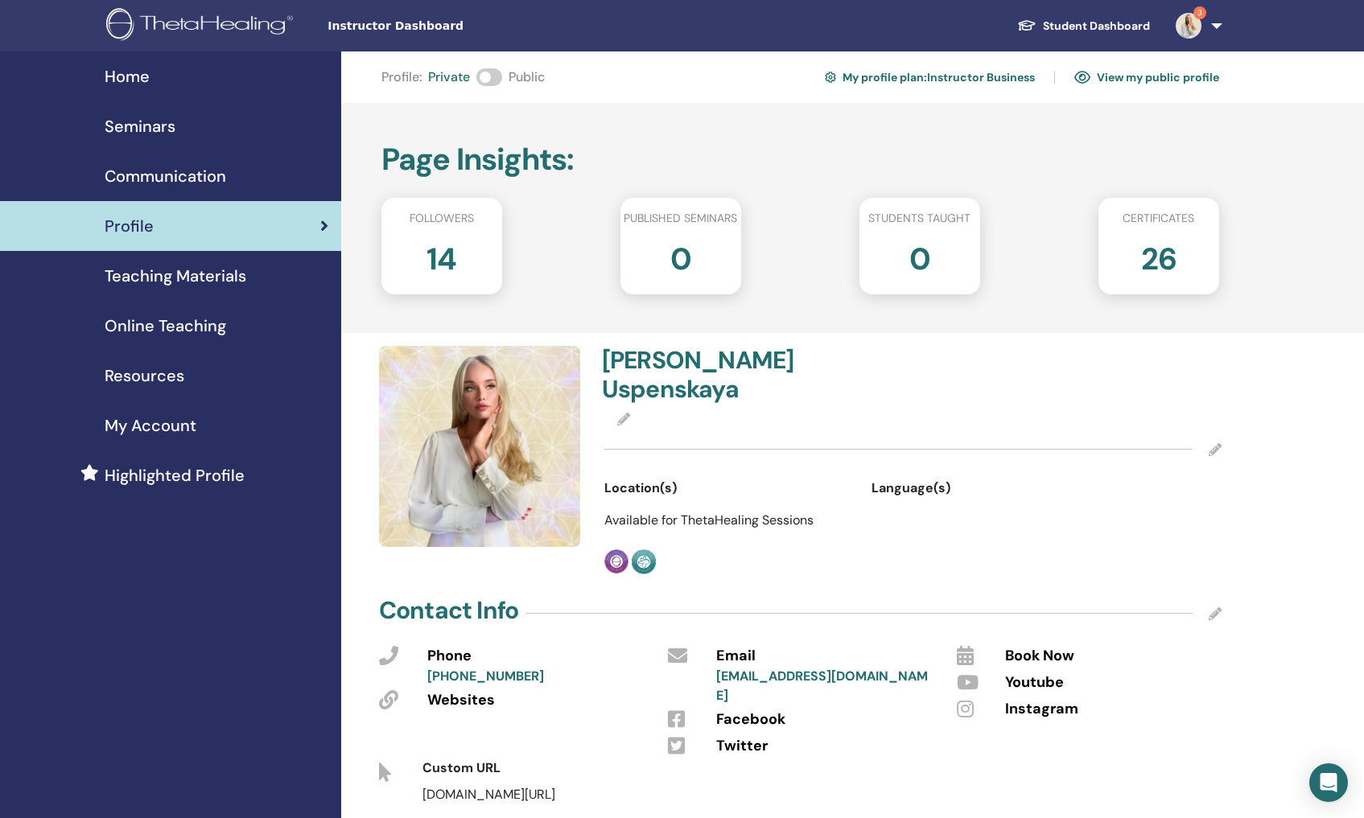
click at [872, 78] on link "My profile plan : Instructor Business" at bounding box center [930, 77] width 210 height 26
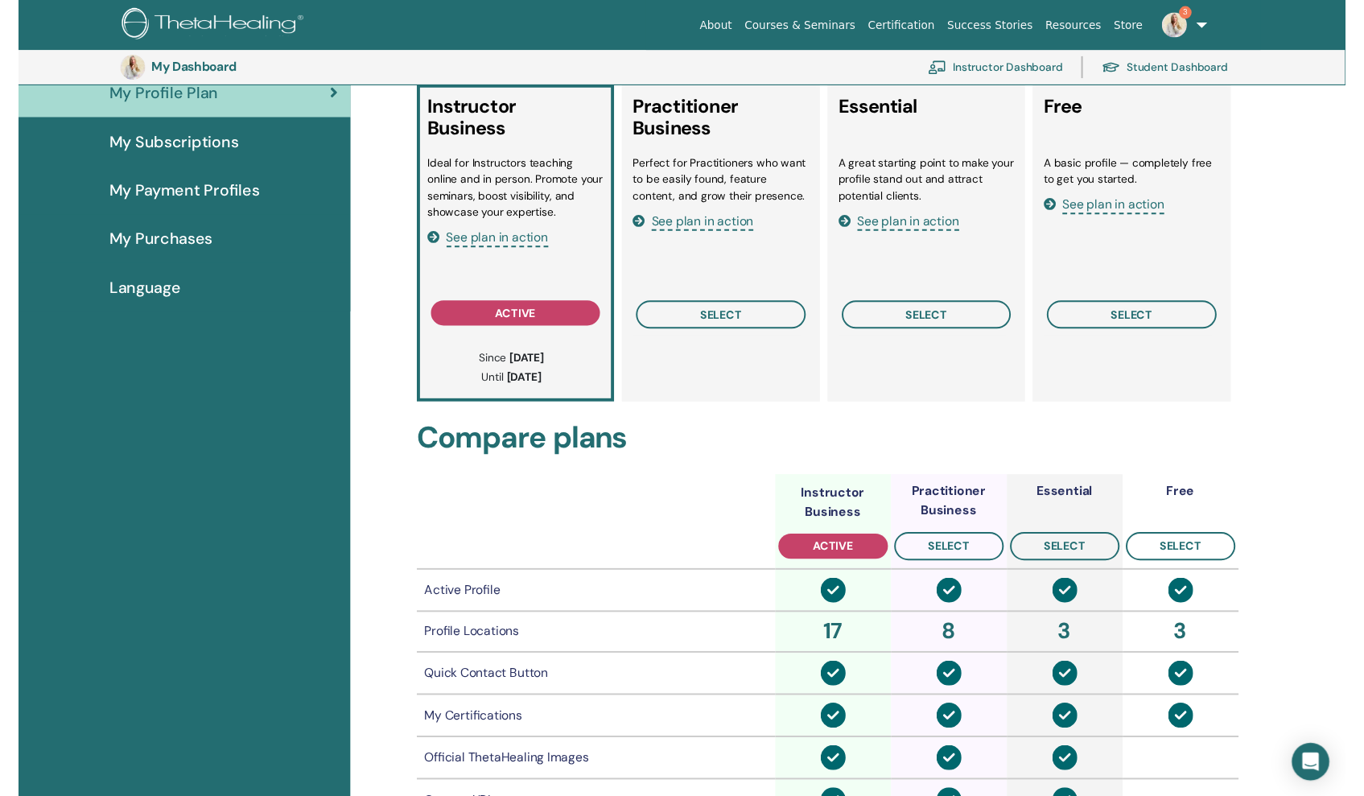
scroll to position [207, 0]
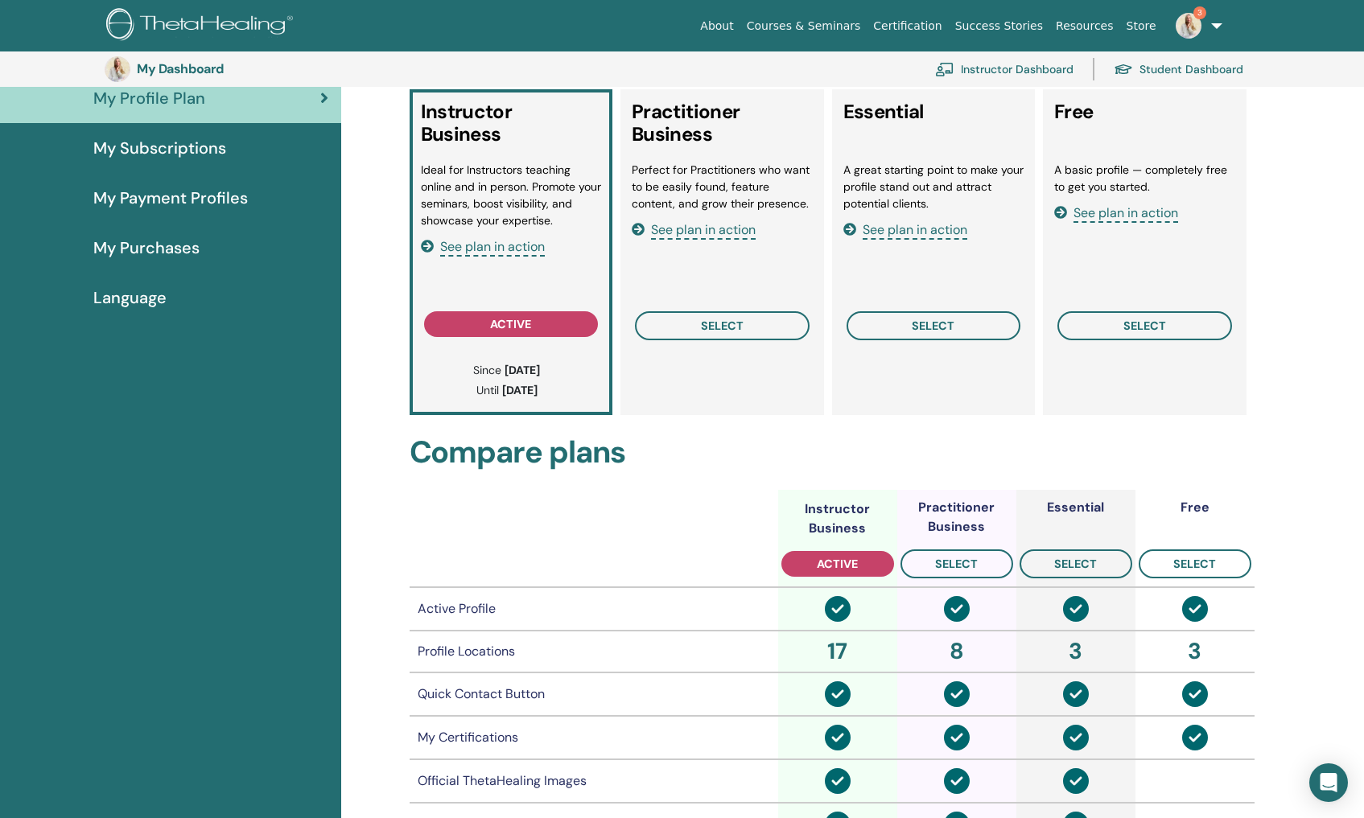
click at [532, 241] on span "See plan in action" at bounding box center [492, 247] width 105 height 19
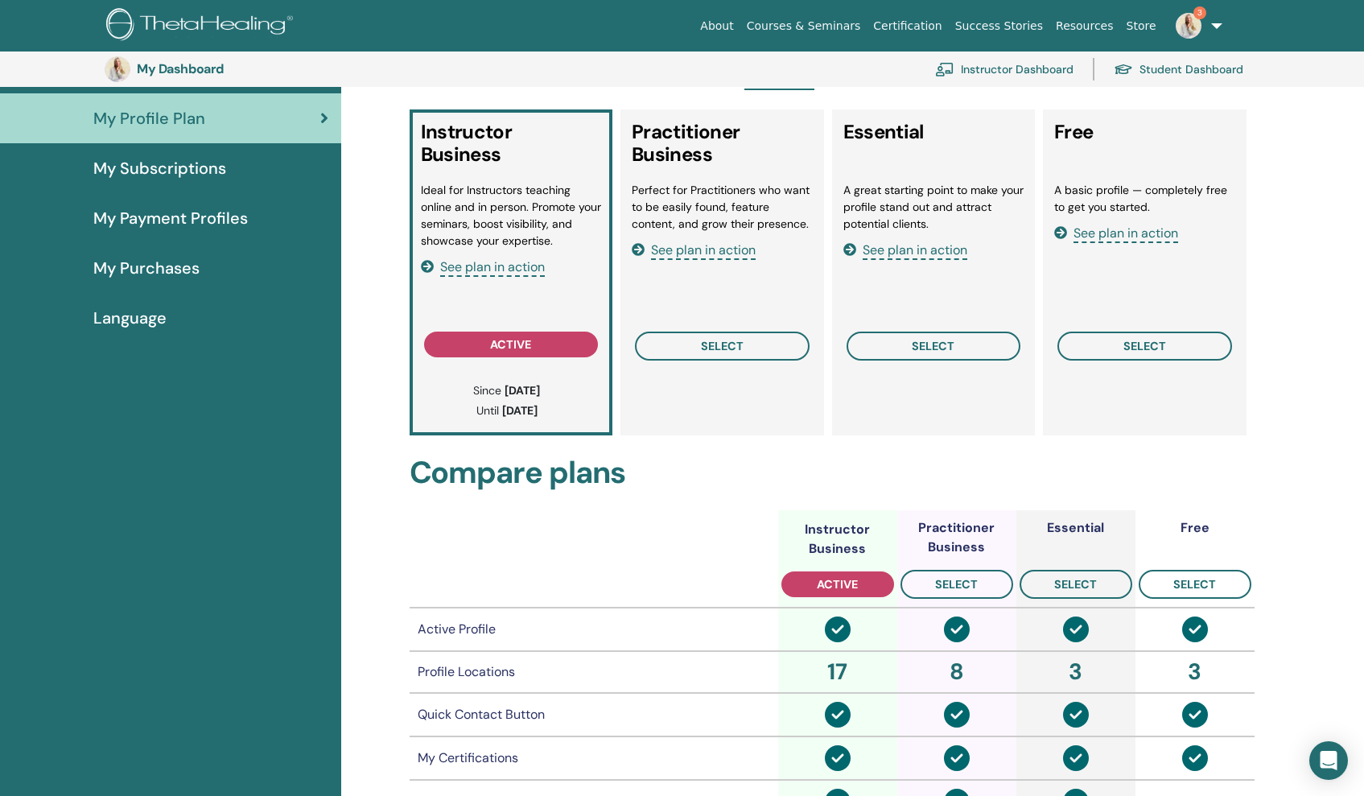
scroll to position [188, 0]
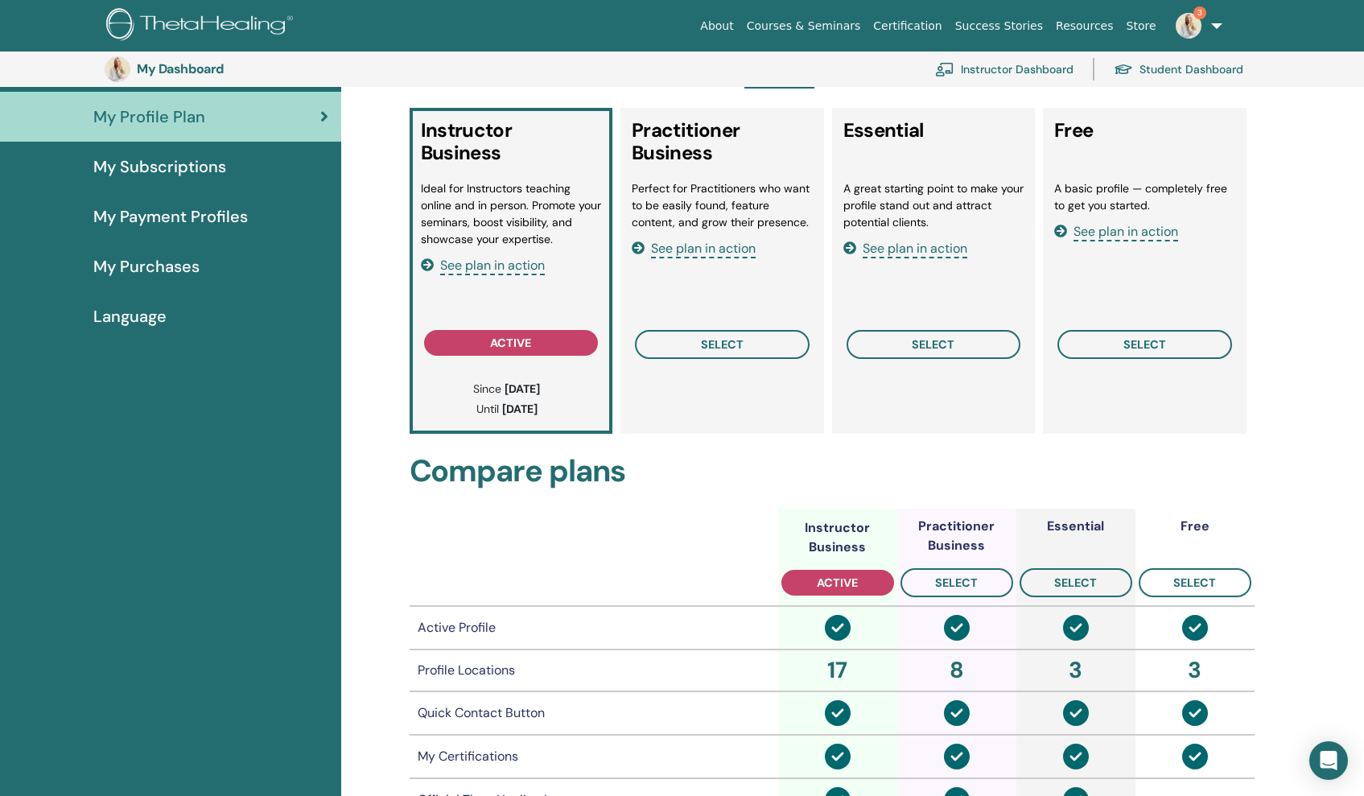
click at [130, 171] on span "My Subscriptions" at bounding box center [159, 166] width 133 height 24
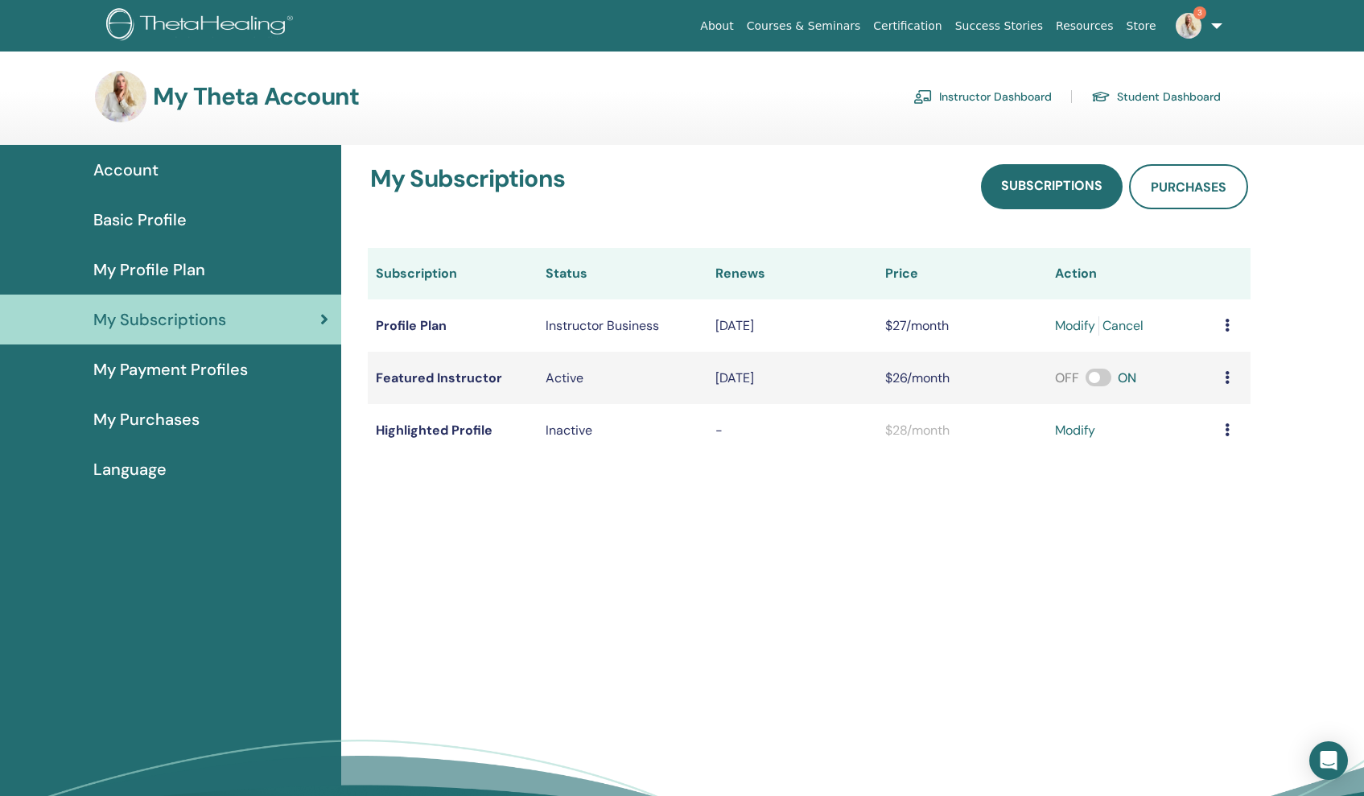
click at [1225, 431] on icon at bounding box center [1227, 429] width 5 height 13
click at [1225, 455] on link "Download History" at bounding box center [1296, 457] width 143 height 29
click at [563, 434] on p "Inactive" at bounding box center [623, 430] width 154 height 19
click at [1055, 428] on link "modify" at bounding box center [1075, 430] width 40 height 19
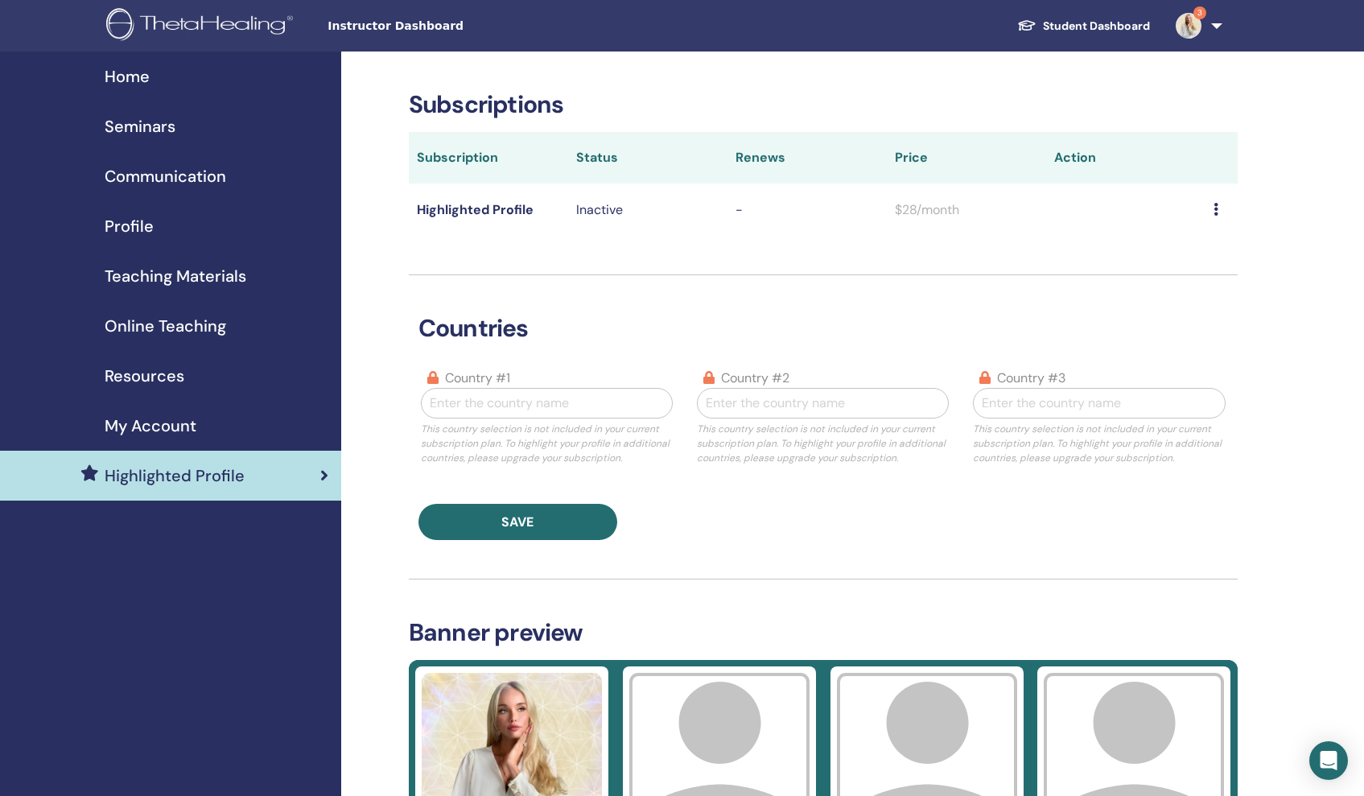
click at [900, 216] on span "$28/month" at bounding box center [927, 209] width 64 height 17
click at [171, 427] on span "My Account" at bounding box center [151, 426] width 92 height 24
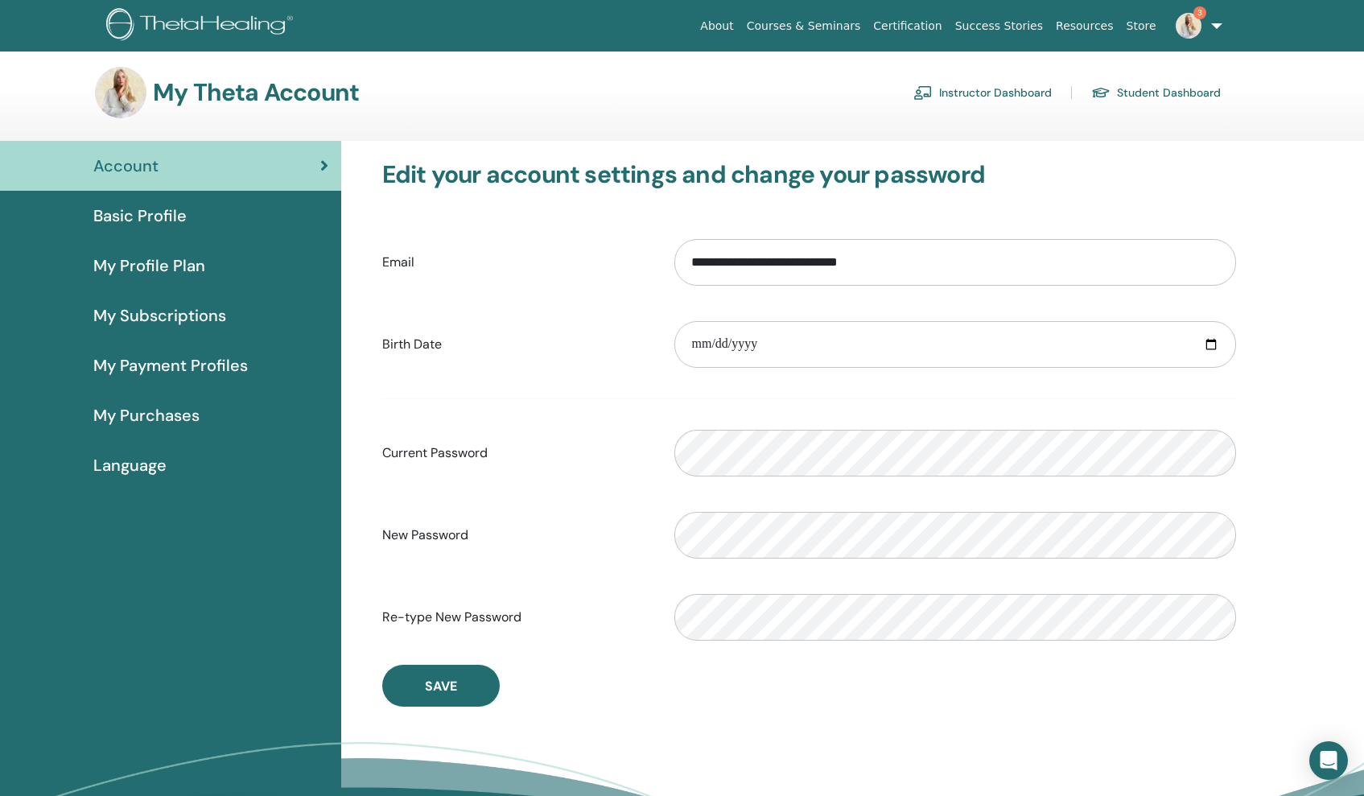
scroll to position [10, 0]
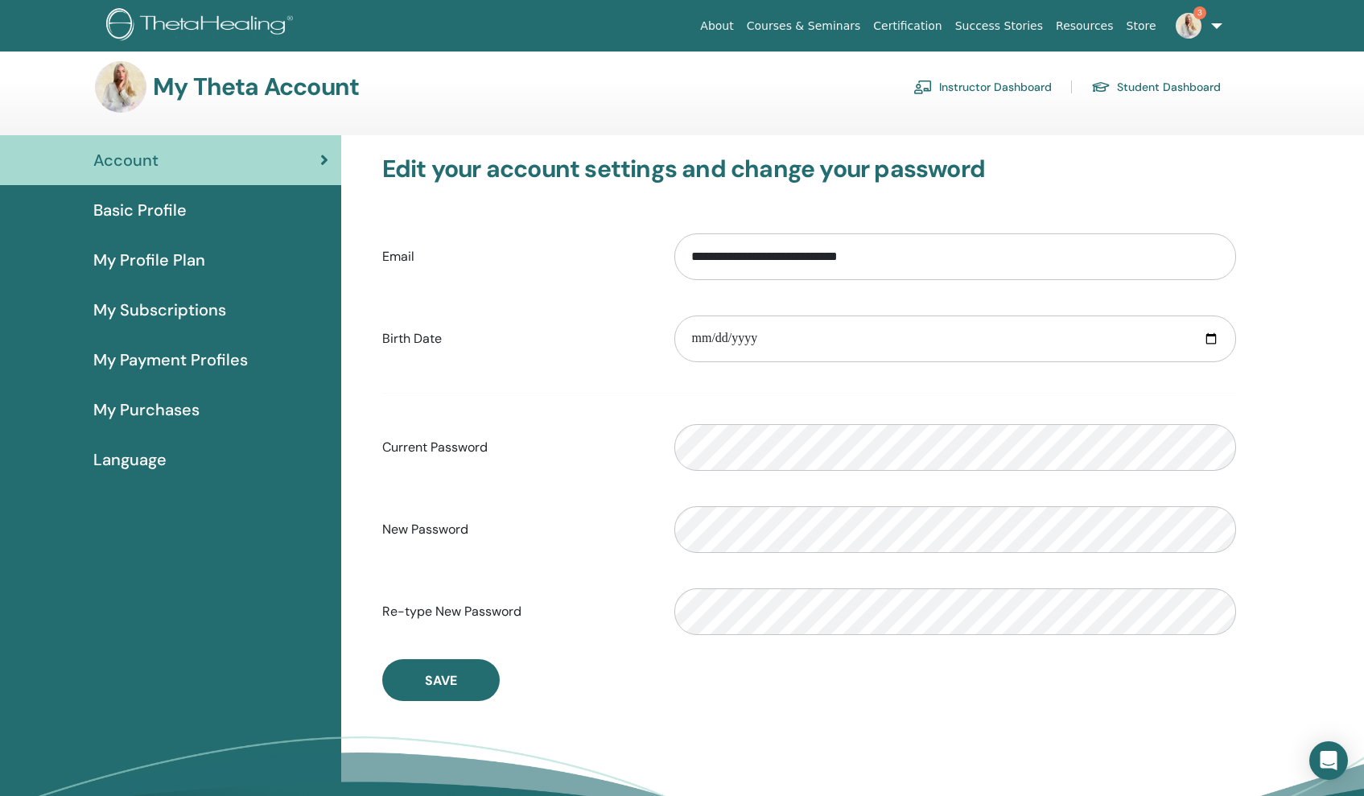
click at [163, 418] on span "My Purchases" at bounding box center [146, 409] width 106 height 24
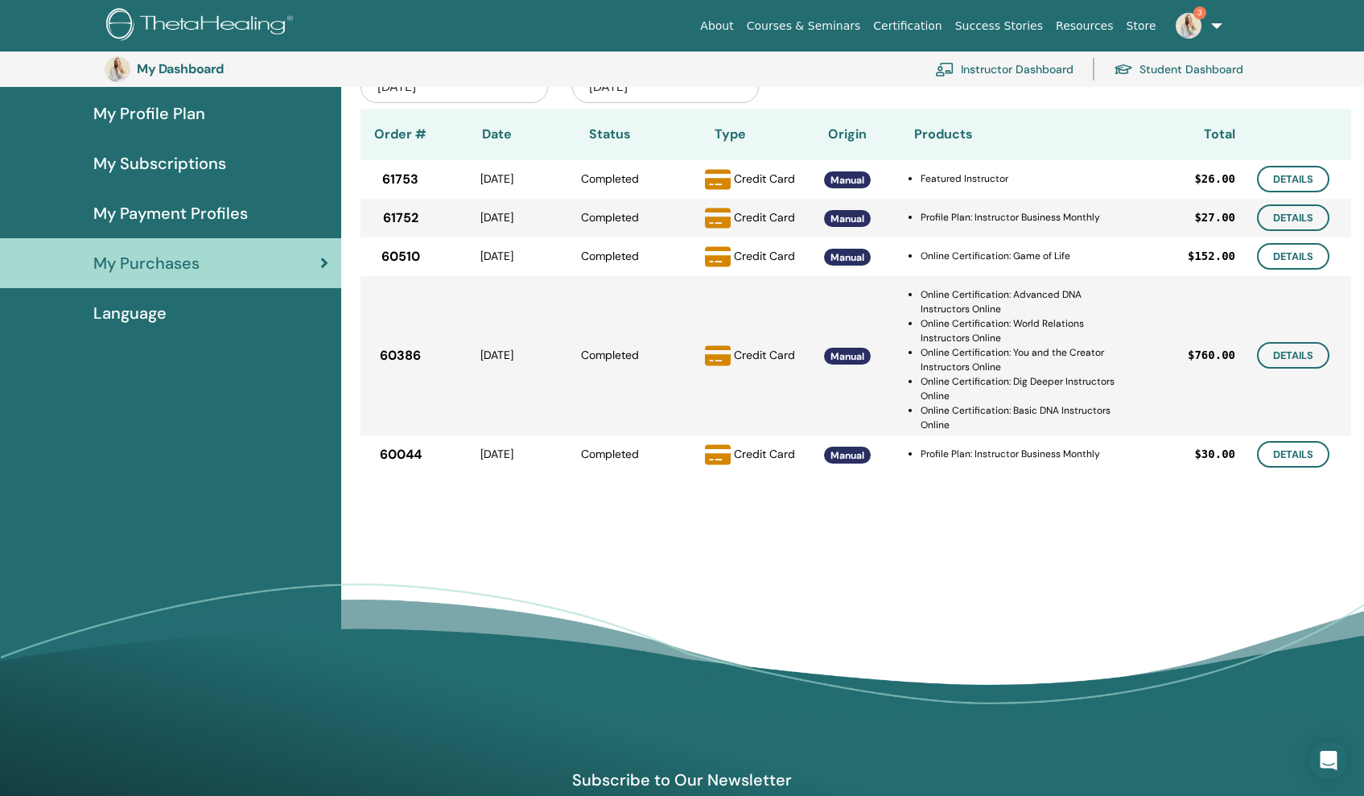
scroll to position [195, 0]
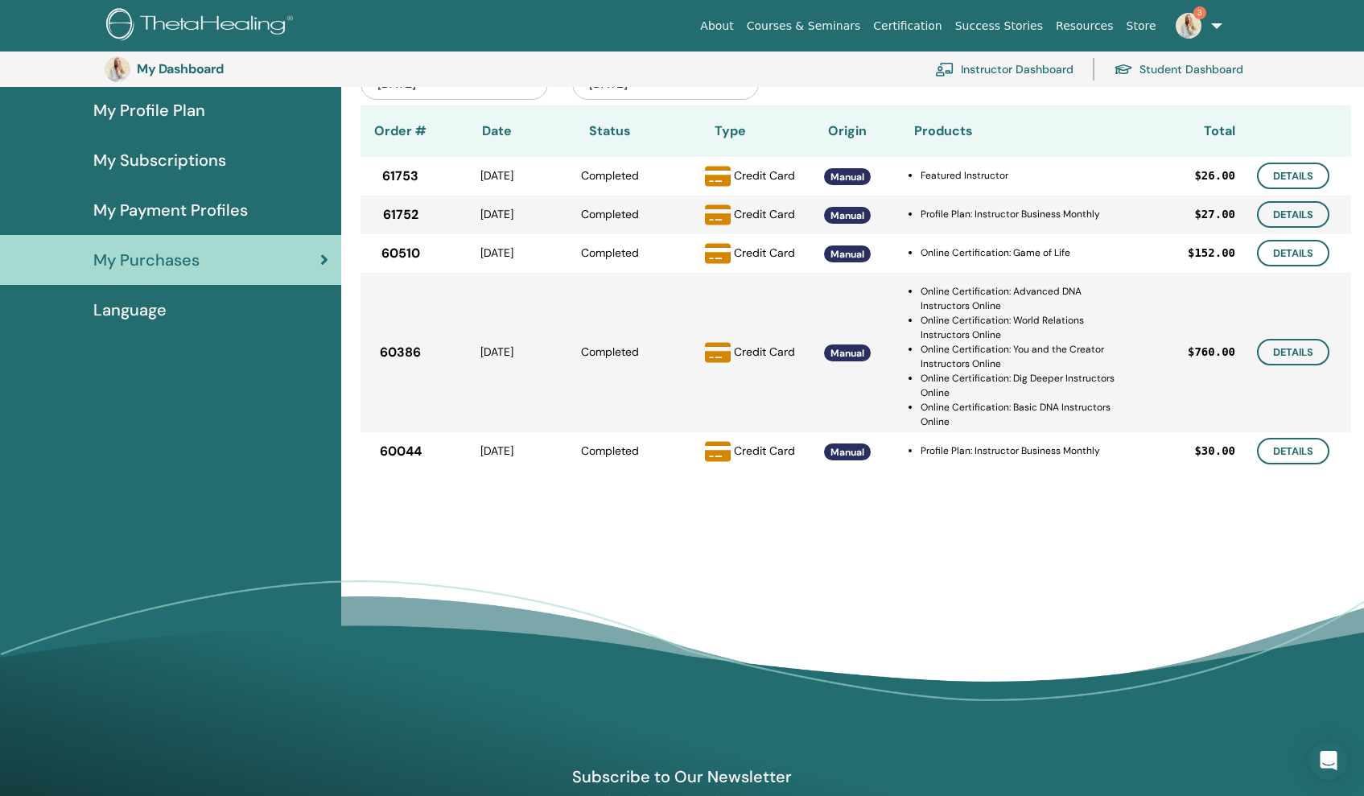
click at [151, 154] on span "My Subscriptions" at bounding box center [159, 160] width 133 height 24
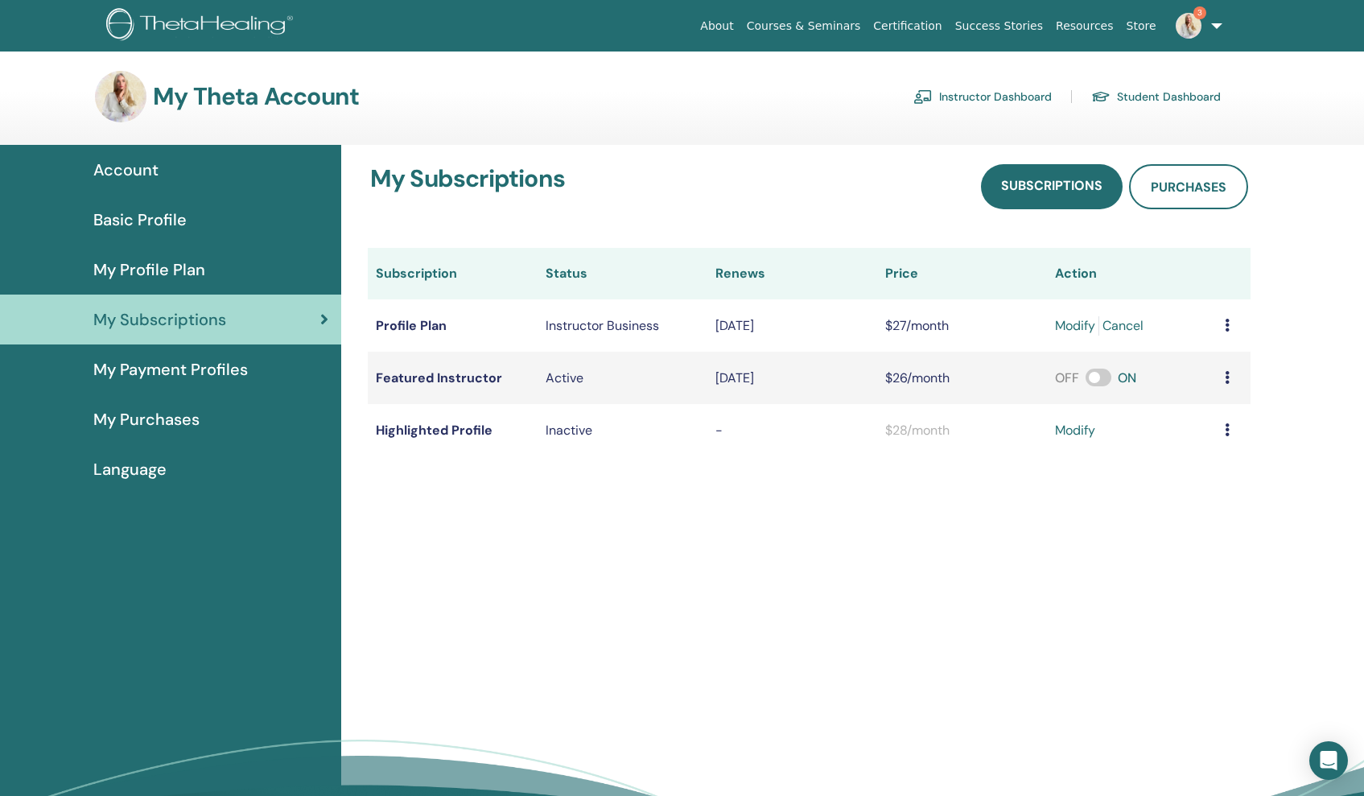
click at [1055, 426] on link "modify" at bounding box center [1075, 430] width 40 height 19
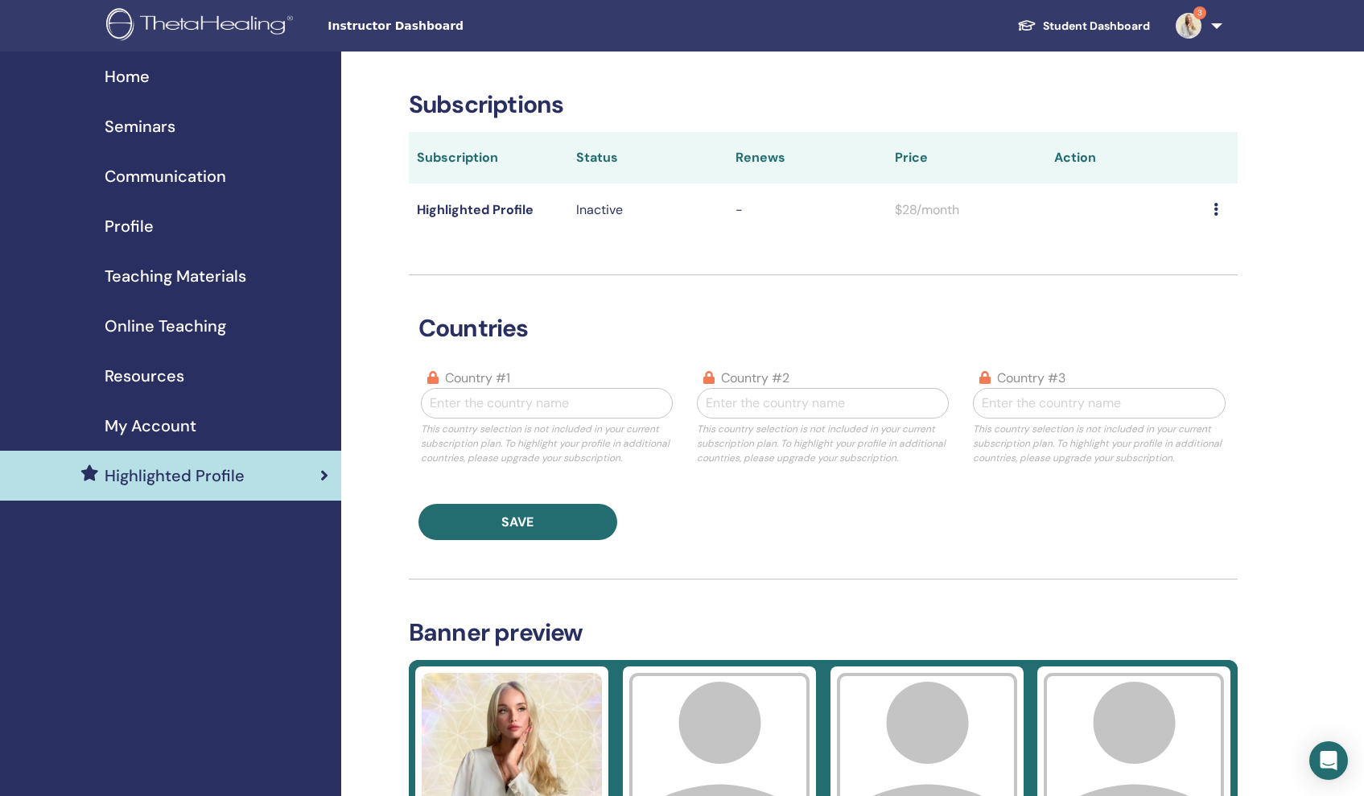
click at [467, 212] on td "Highlighted Profile" at bounding box center [488, 209] width 159 height 52
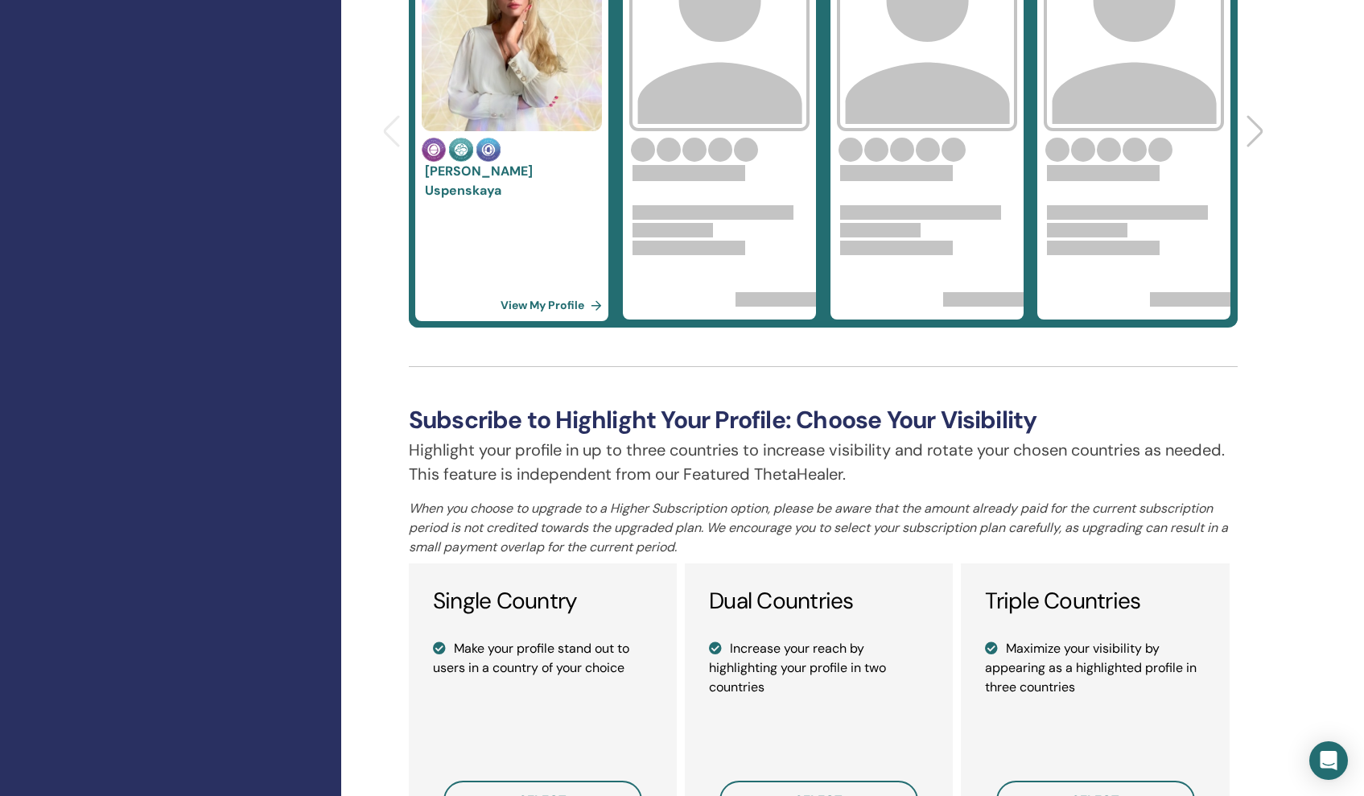
scroll to position [723, 0]
click at [542, 302] on link "View My Profile" at bounding box center [554, 304] width 108 height 32
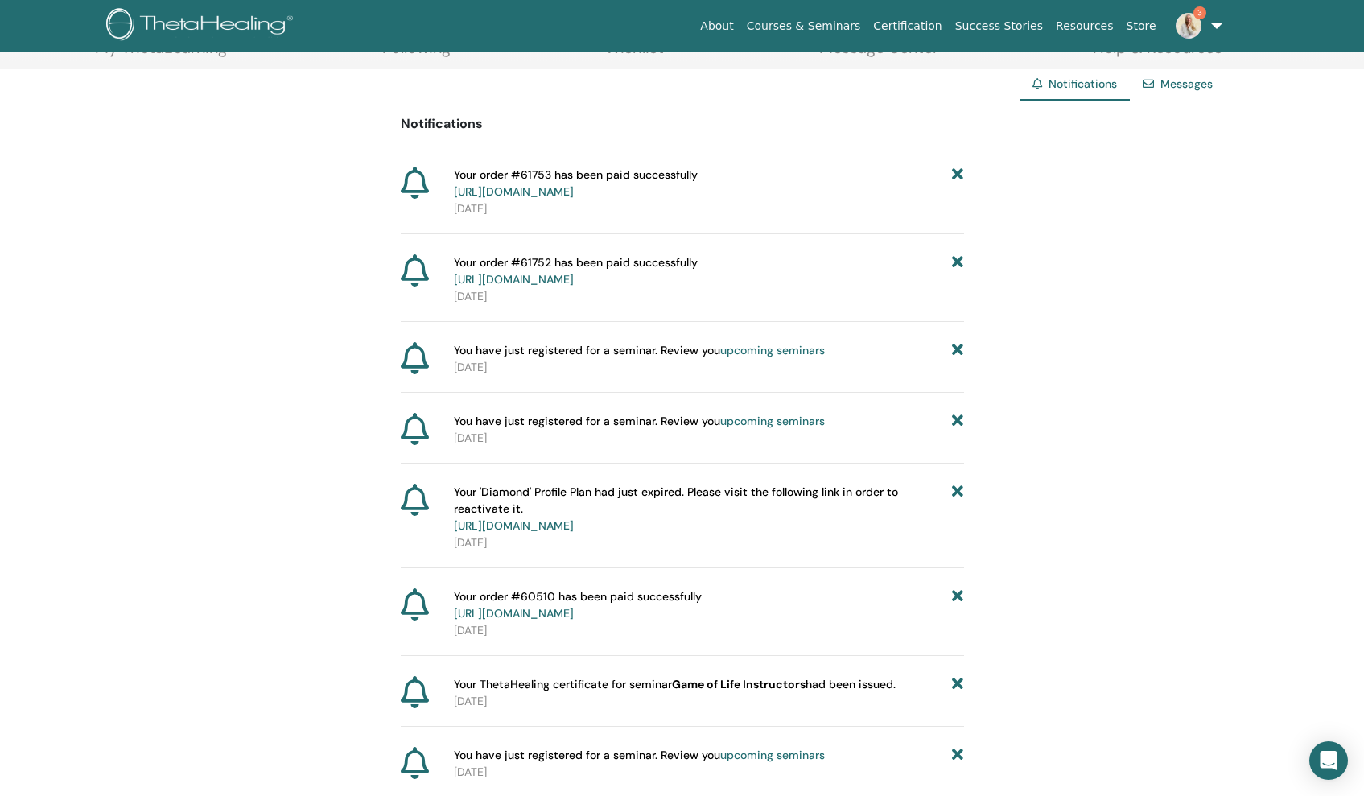
scroll to position [105, 0]
click at [574, 528] on link "https://member.thetahealing.com/member/account/subscriptions/plan" at bounding box center [514, 524] width 120 height 14
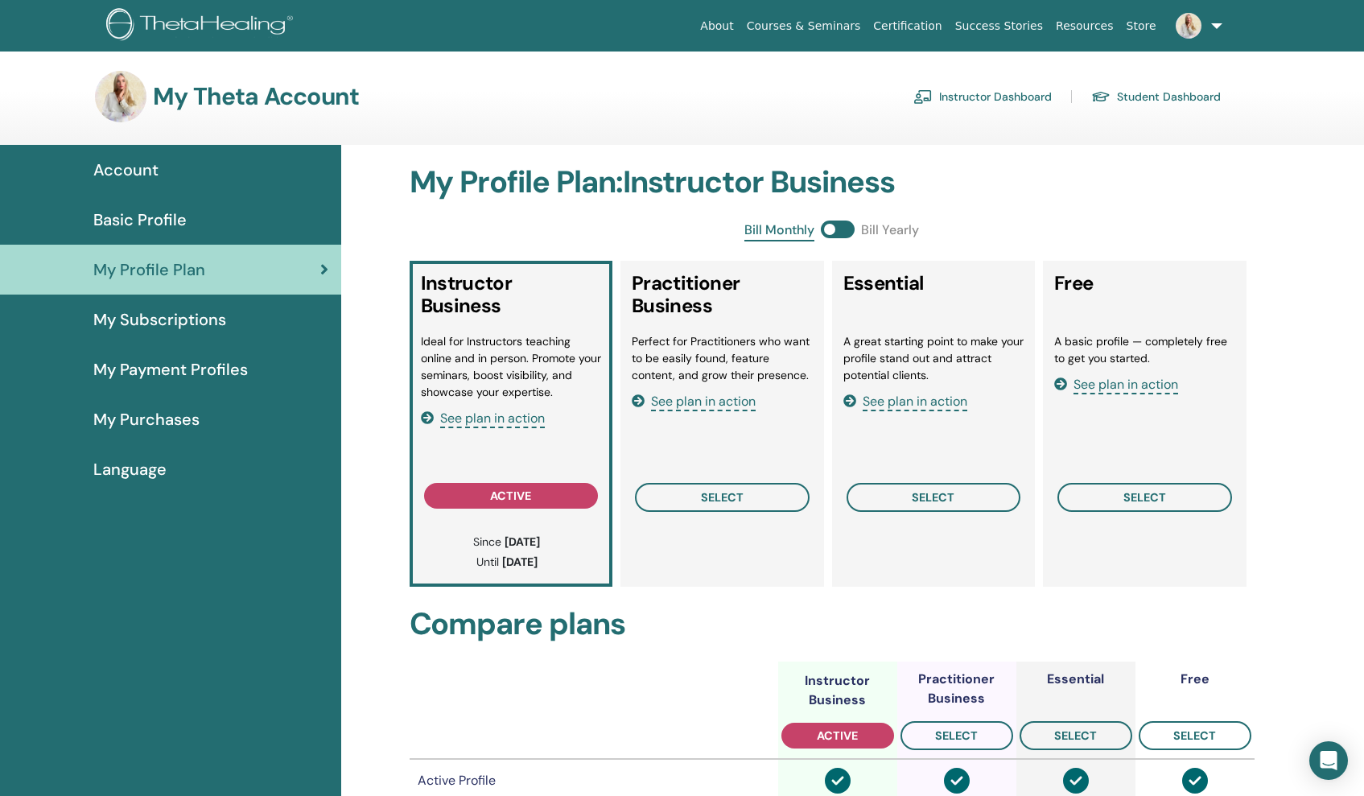
click at [1215, 26] on link at bounding box center [1196, 25] width 66 height 51
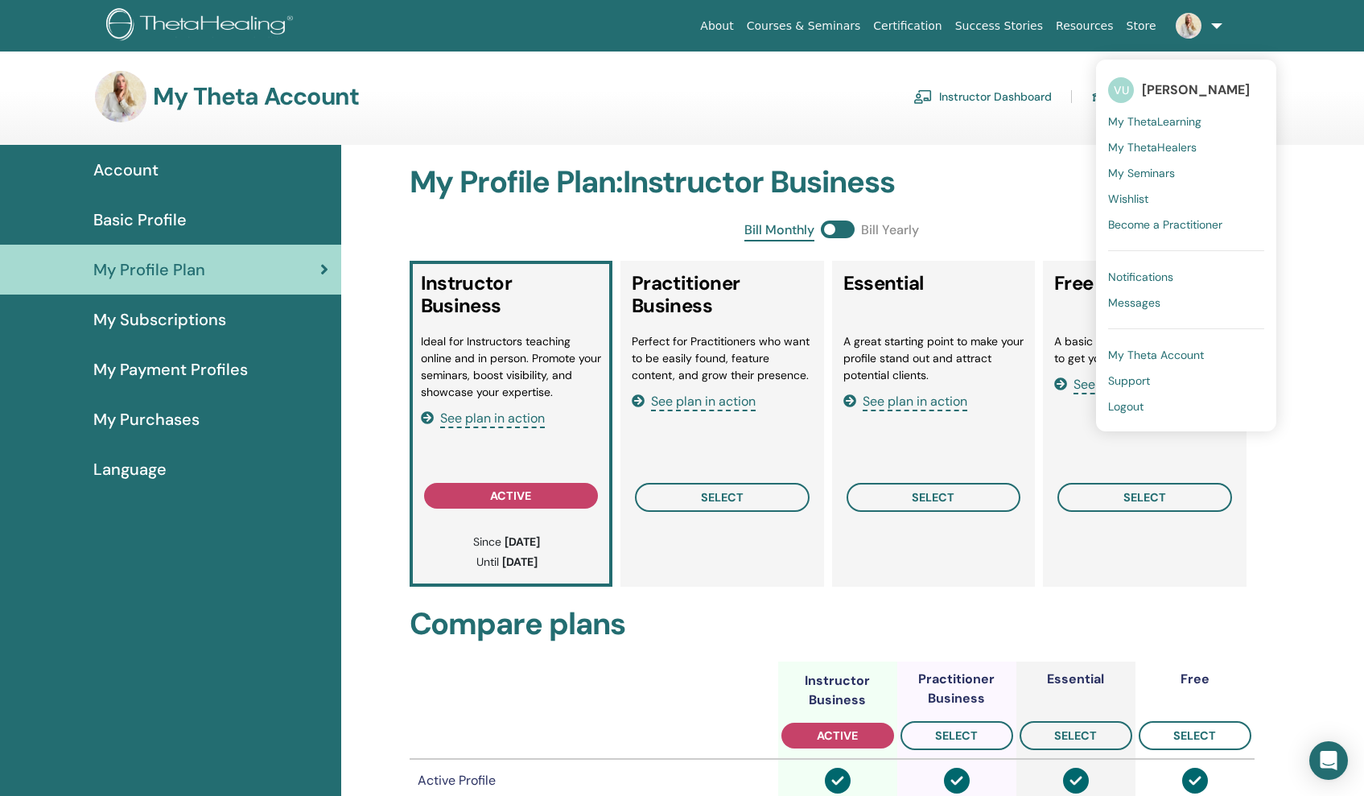
click at [1159, 344] on link "My Theta Account" at bounding box center [1186, 355] width 156 height 26
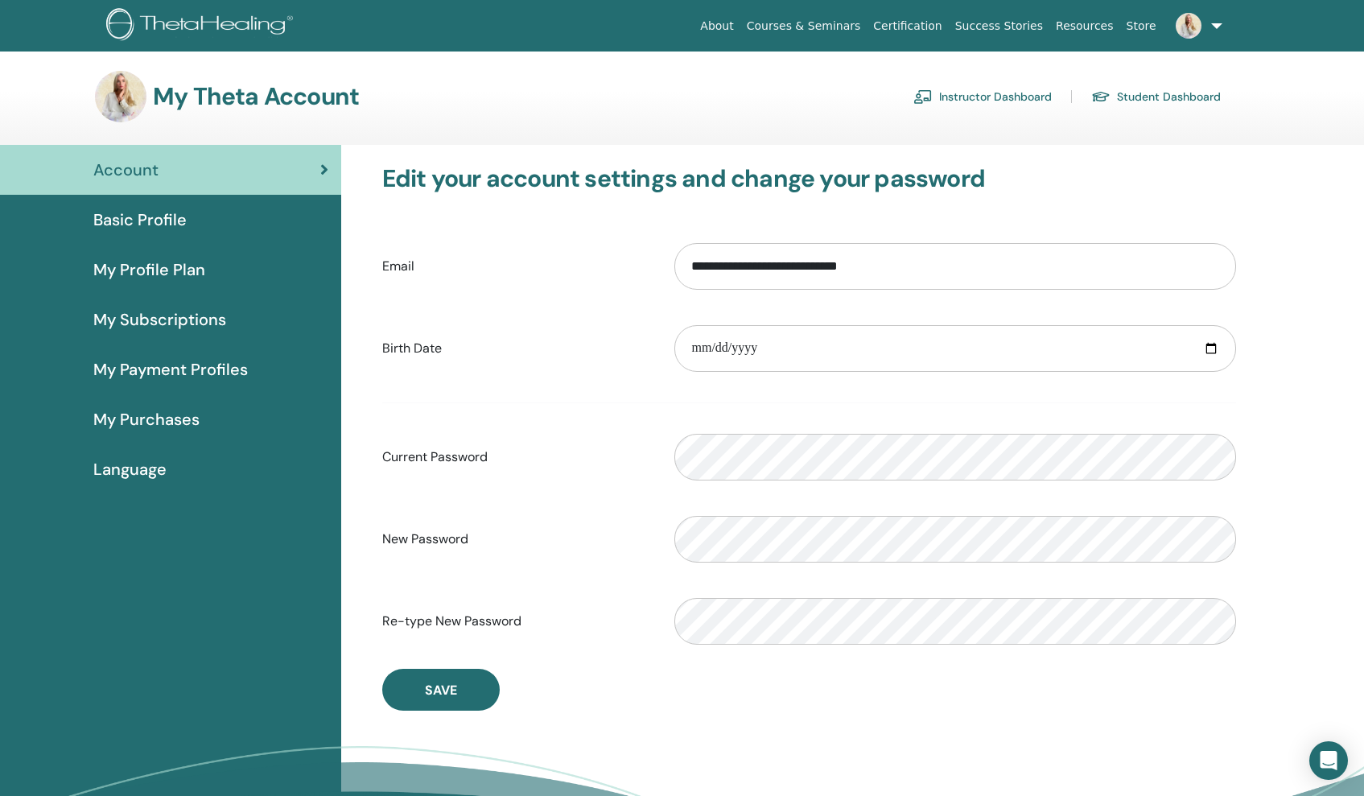
click at [996, 89] on link "Instructor Dashboard" at bounding box center [982, 97] width 138 height 26
